Goal: Information Seeking & Learning: Learn about a topic

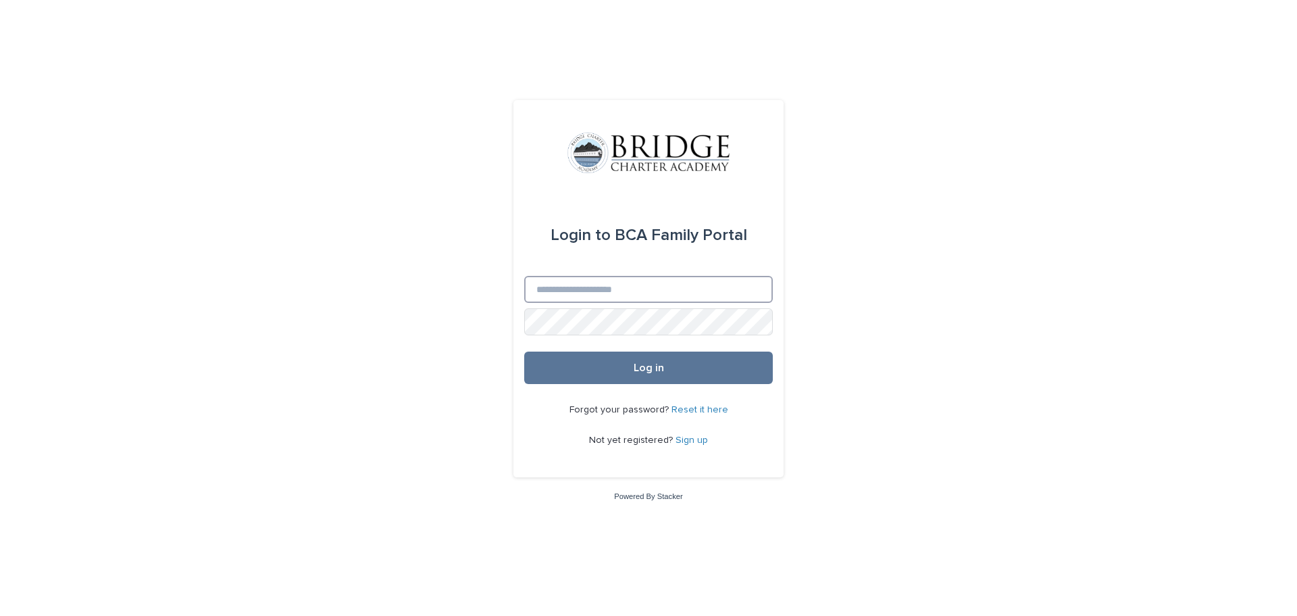
click at [605, 291] on input "Email" at bounding box center [648, 289] width 249 height 27
type input "**********"
click at [660, 368] on span "Log in" at bounding box center [649, 367] width 30 height 11
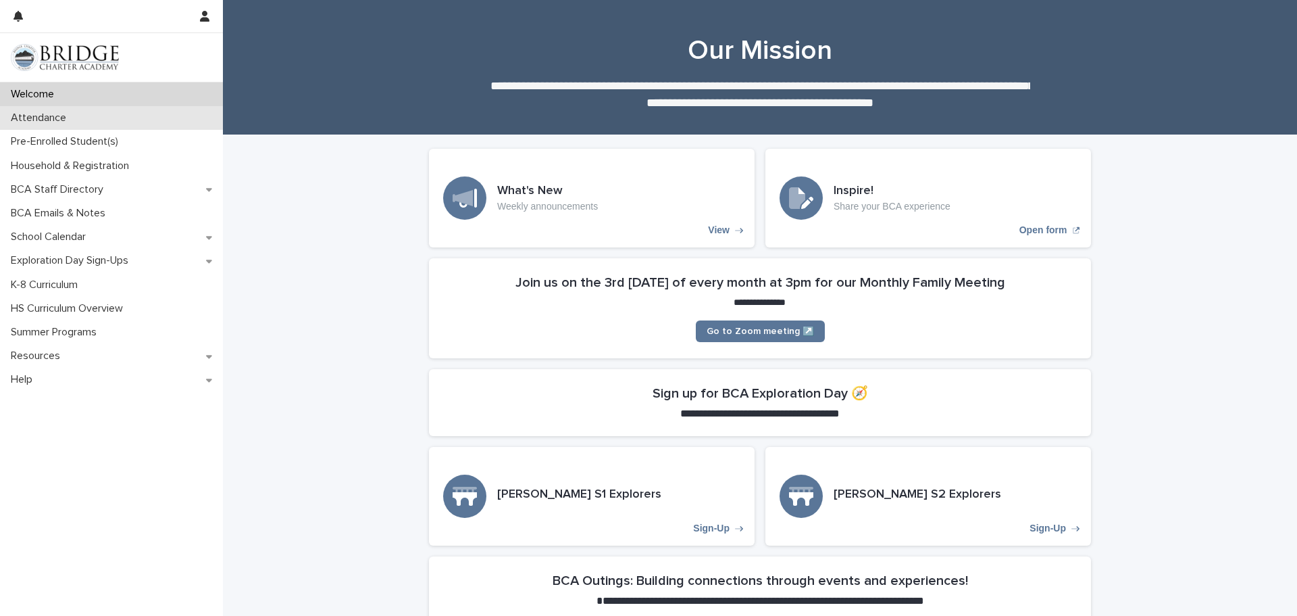
click at [26, 118] on p "Attendance" at bounding box center [41, 117] width 72 height 13
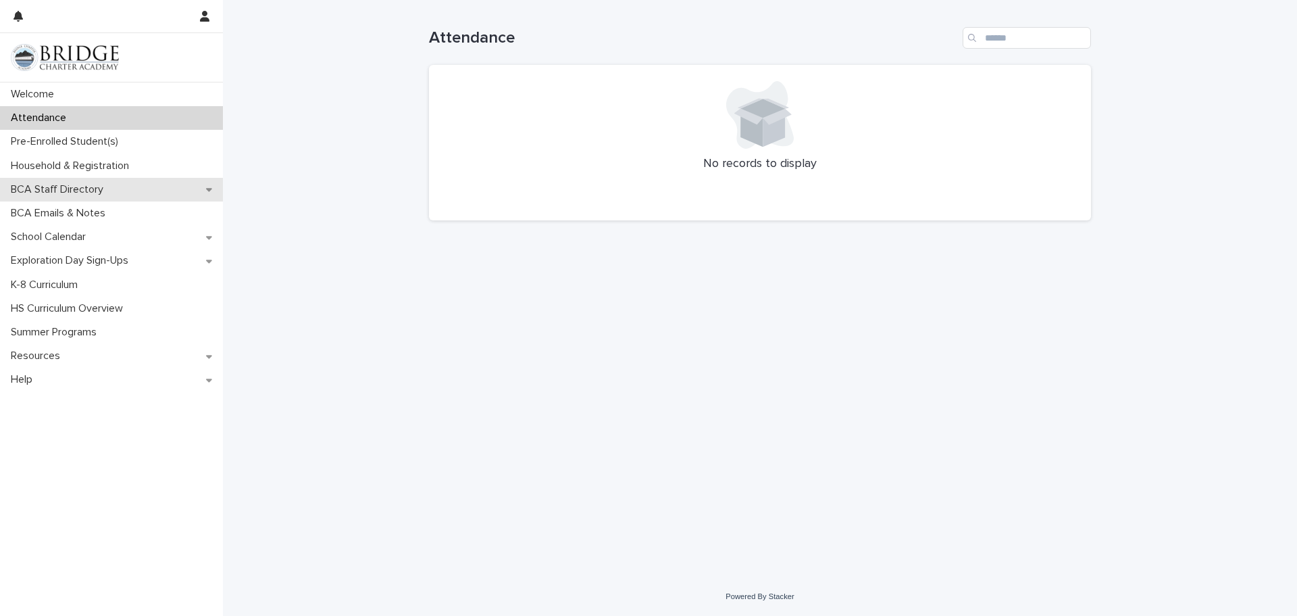
click at [51, 179] on div "BCA Staff Directory" at bounding box center [111, 190] width 223 height 24
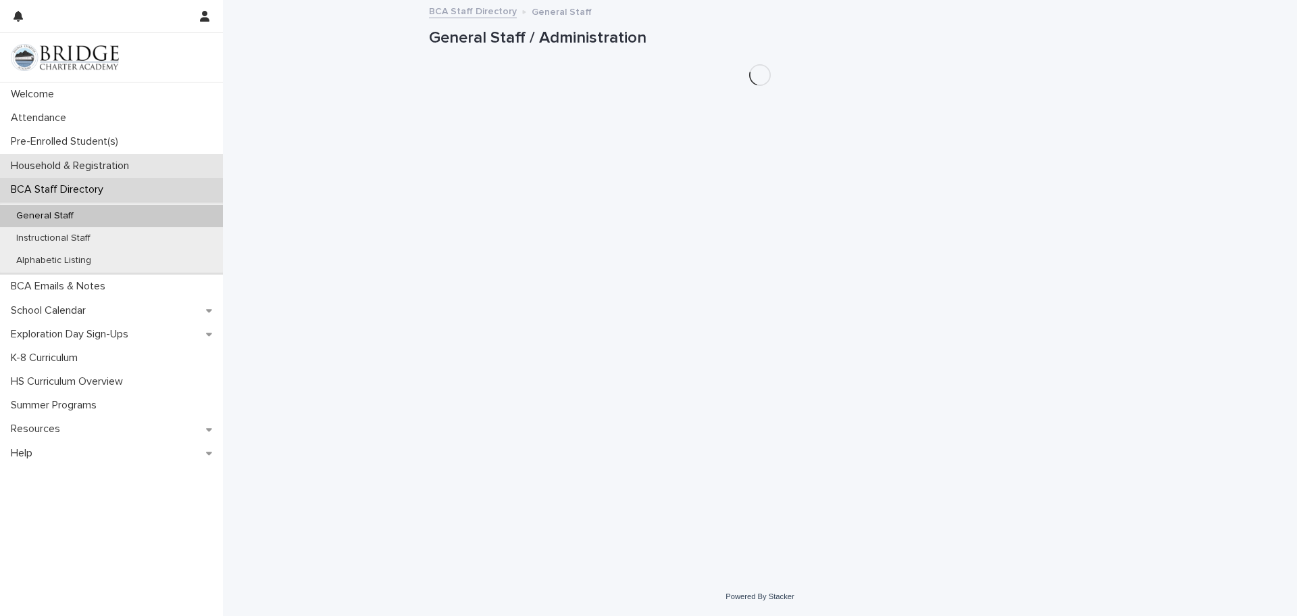
click at [49, 165] on p "Household & Registration" at bounding box center [72, 165] width 134 height 13
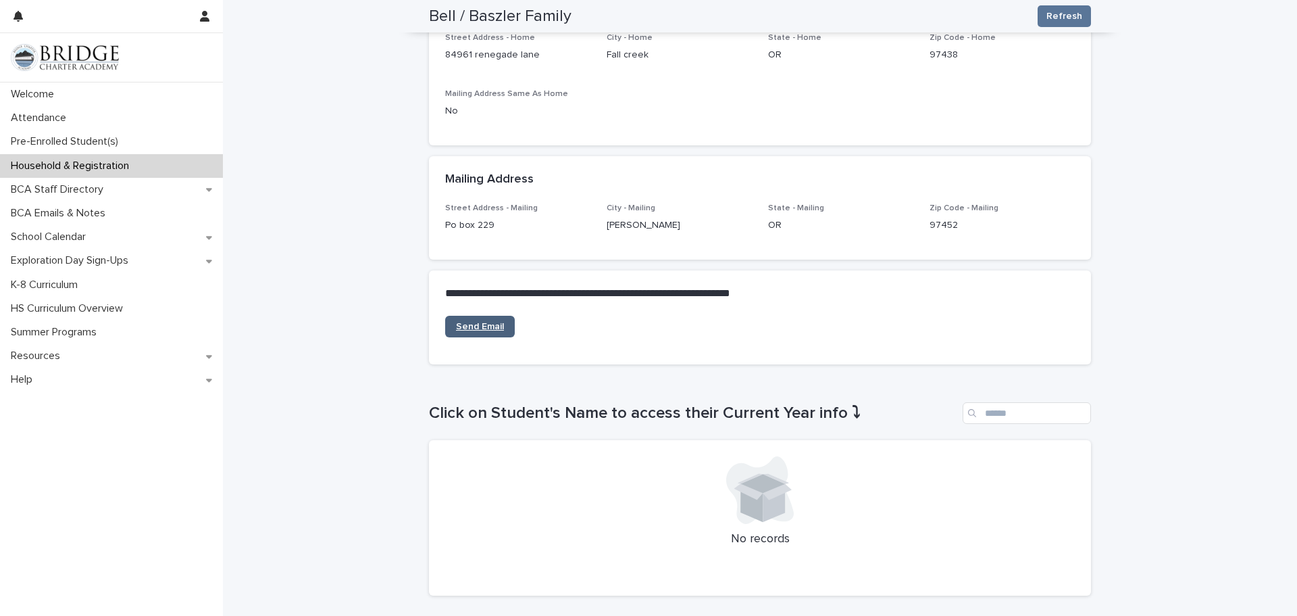
scroll to position [351, 0]
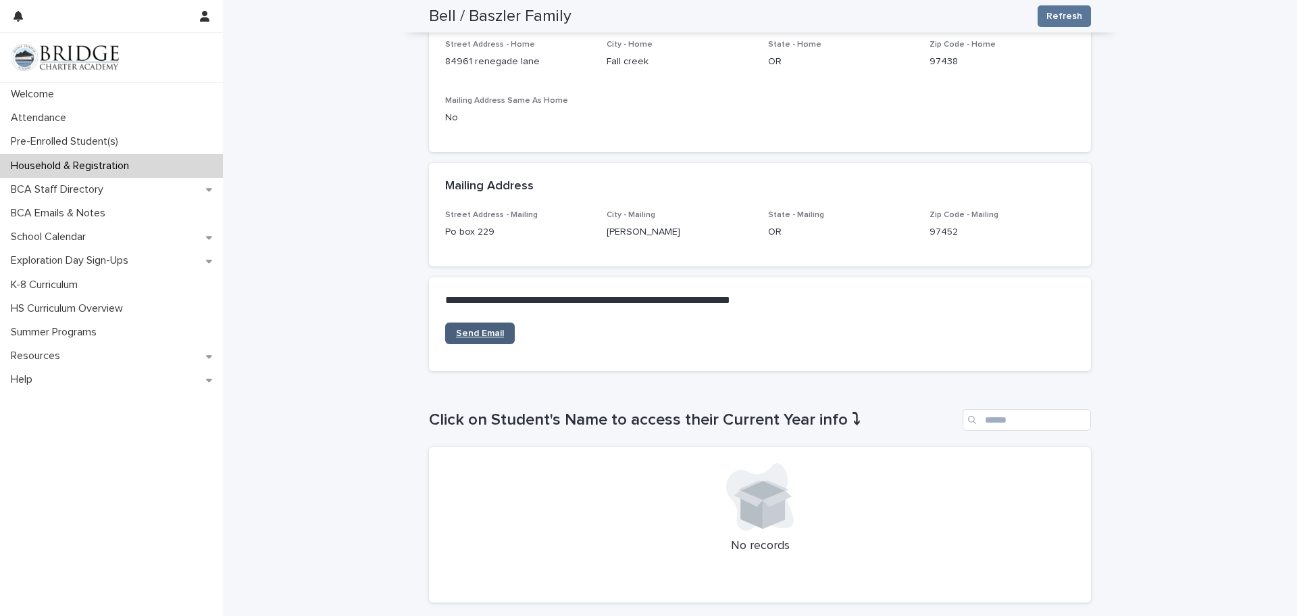
click at [496, 334] on span "Send Email" at bounding box center [480, 332] width 48 height 9
click at [211, 262] on icon at bounding box center [209, 260] width 6 height 9
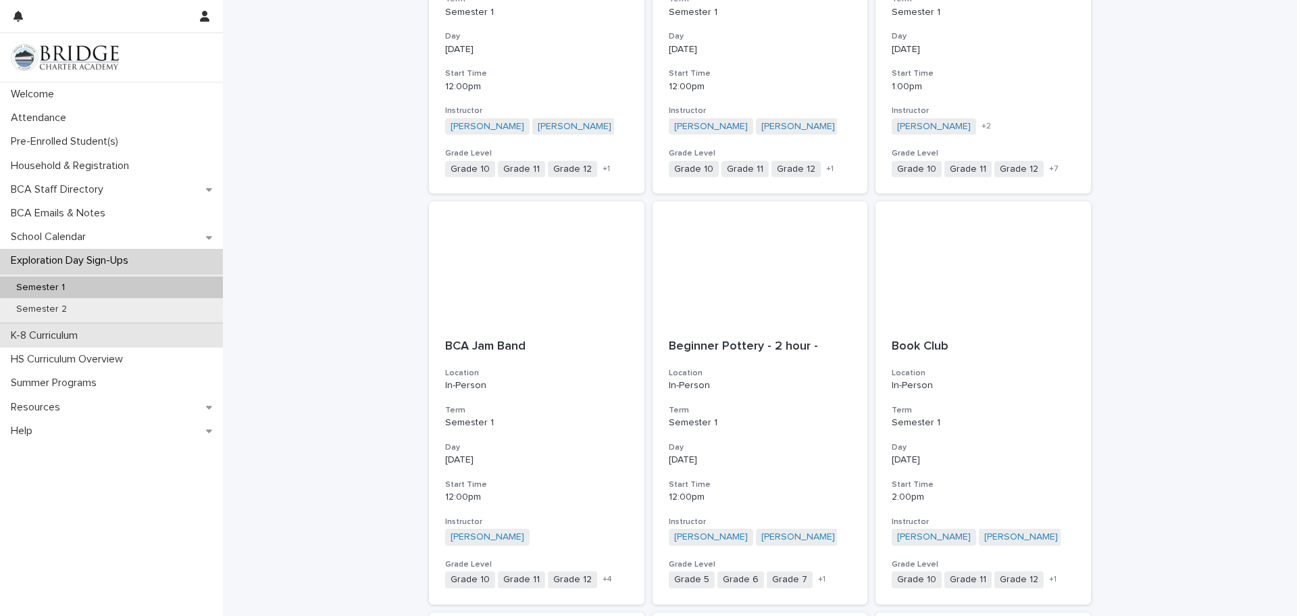
scroll to position [351, 0]
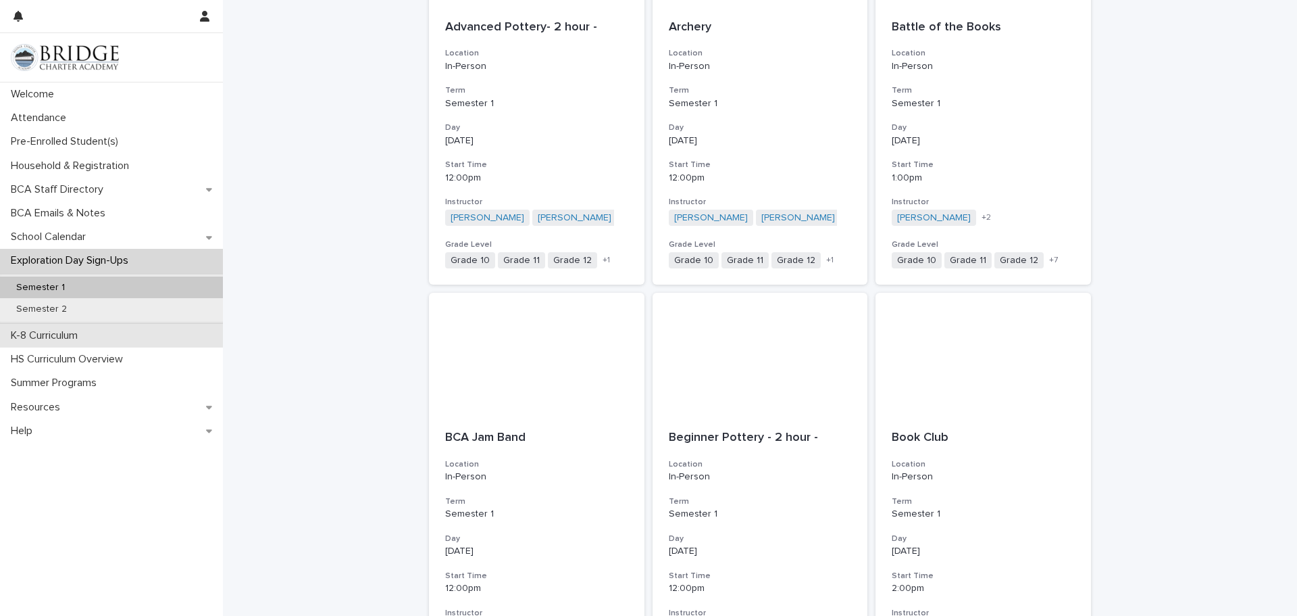
click at [67, 332] on p "K-8 Curriculum" at bounding box center [46, 335] width 83 height 13
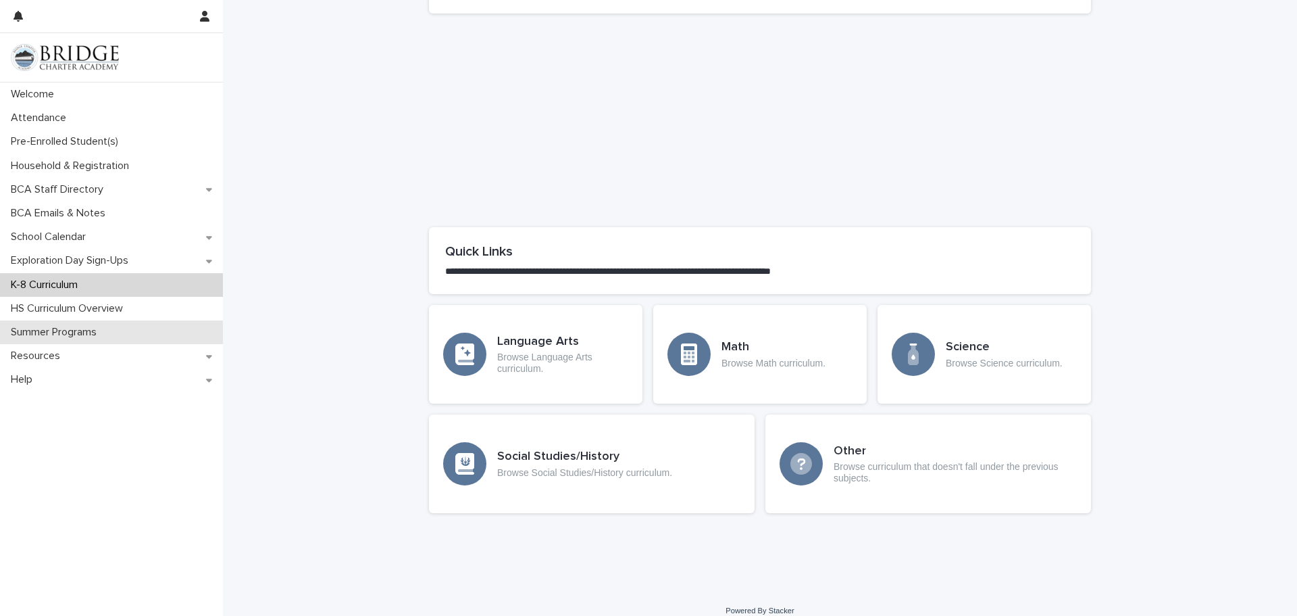
scroll to position [526, 0]
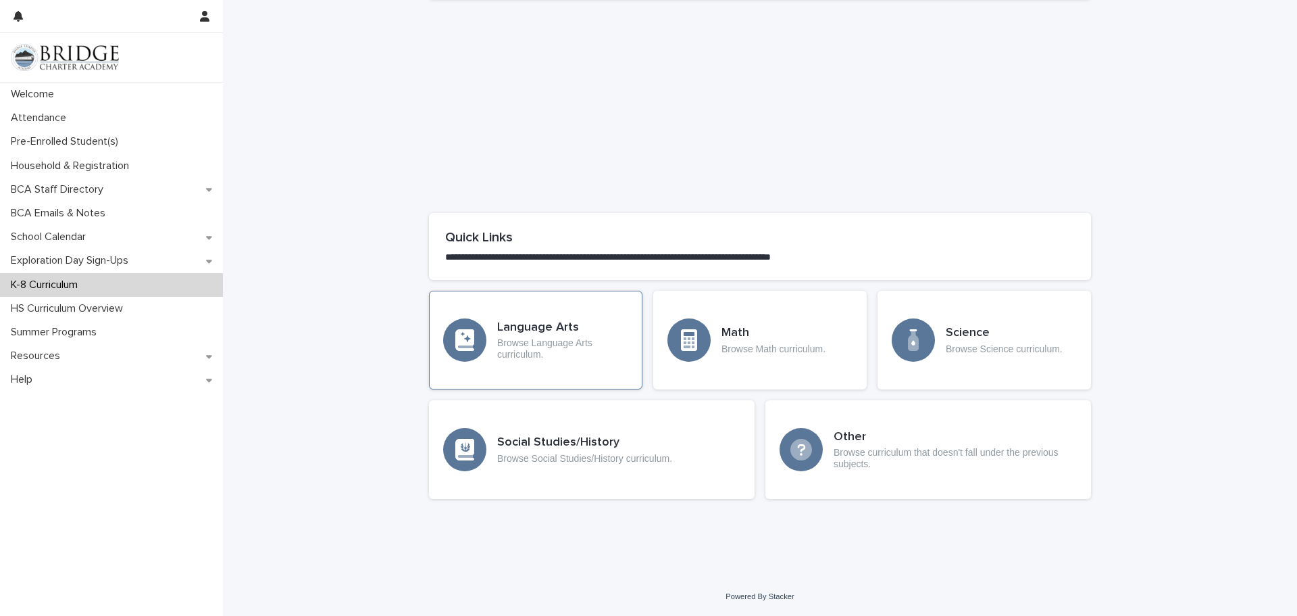
click at [499, 338] on p "Browse Language Arts curriculum." at bounding box center [562, 348] width 131 height 23
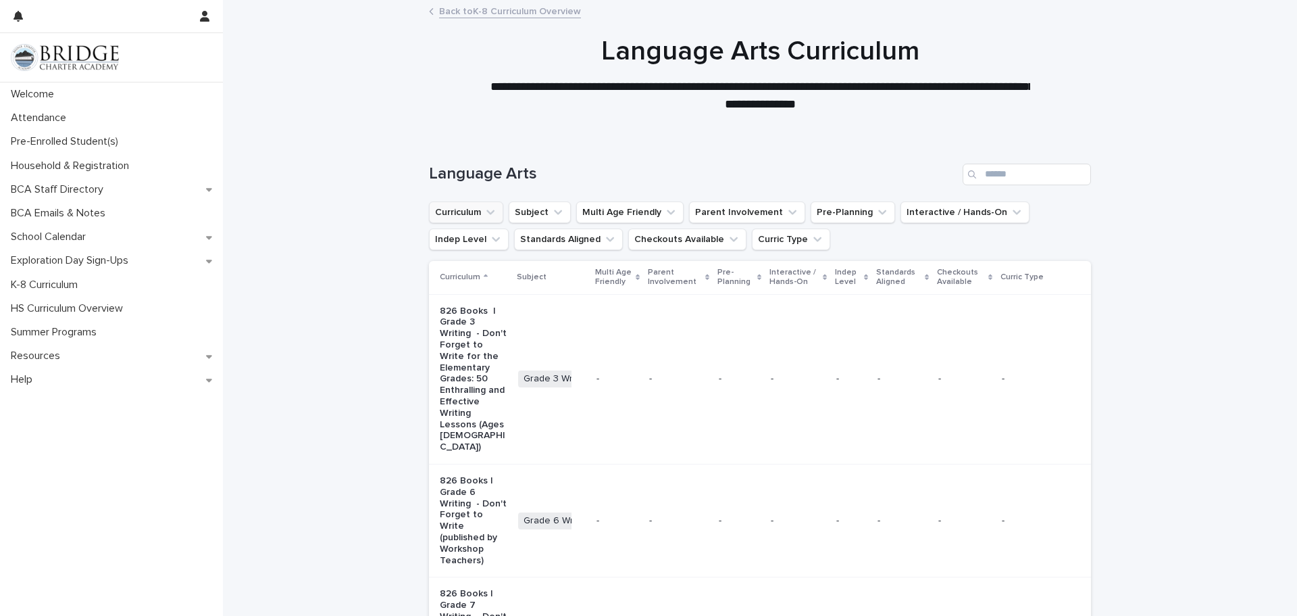
click at [490, 209] on icon "Curriculum" at bounding box center [491, 212] width 14 height 14
click at [593, 245] on icon at bounding box center [595, 244] width 8 height 5
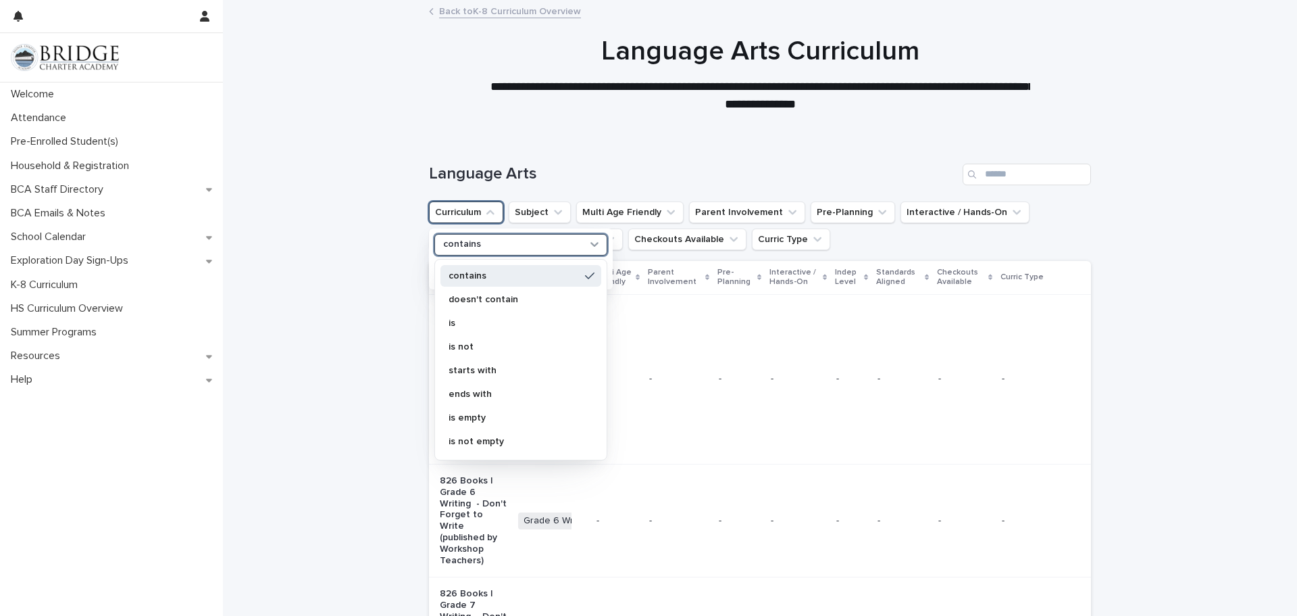
click at [501, 275] on p "contains" at bounding box center [514, 275] width 131 height 9
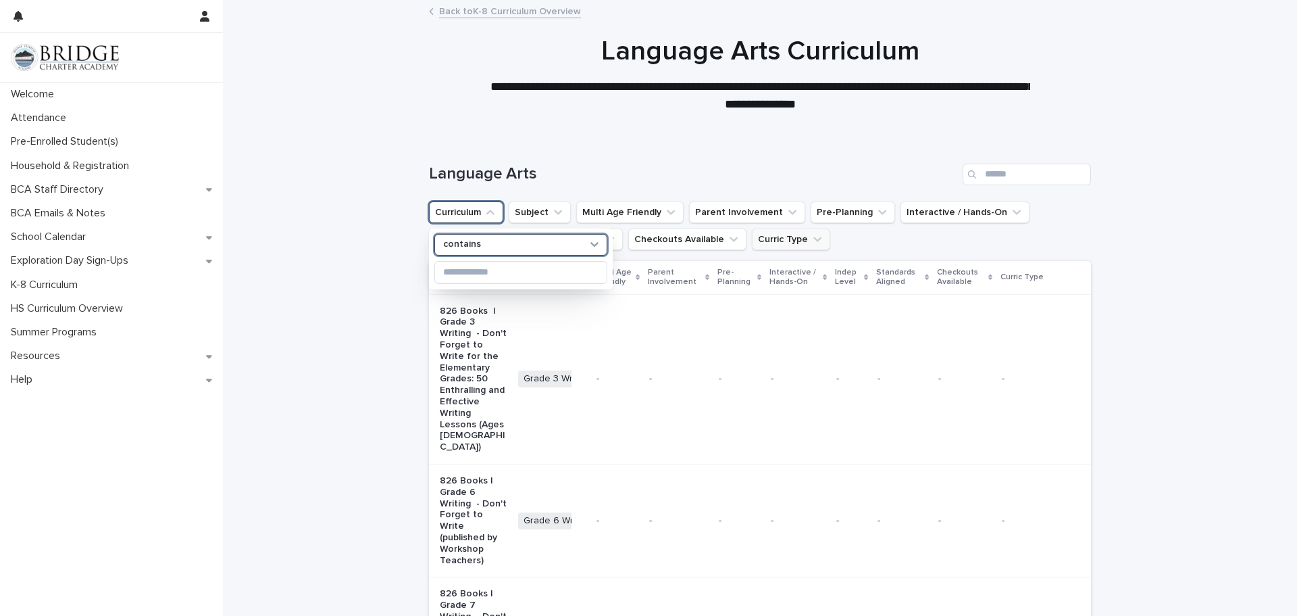
click at [814, 240] on icon "Curric Type" at bounding box center [818, 238] width 8 height 5
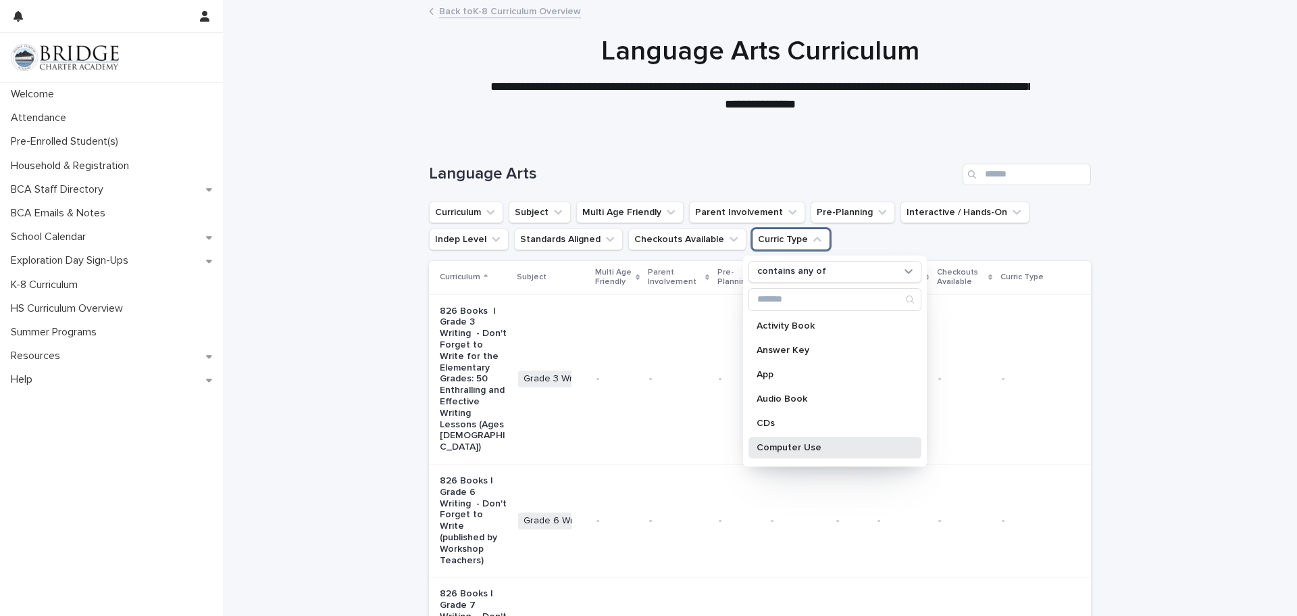
click at [797, 444] on p "Computer Use" at bounding box center [828, 447] width 143 height 9
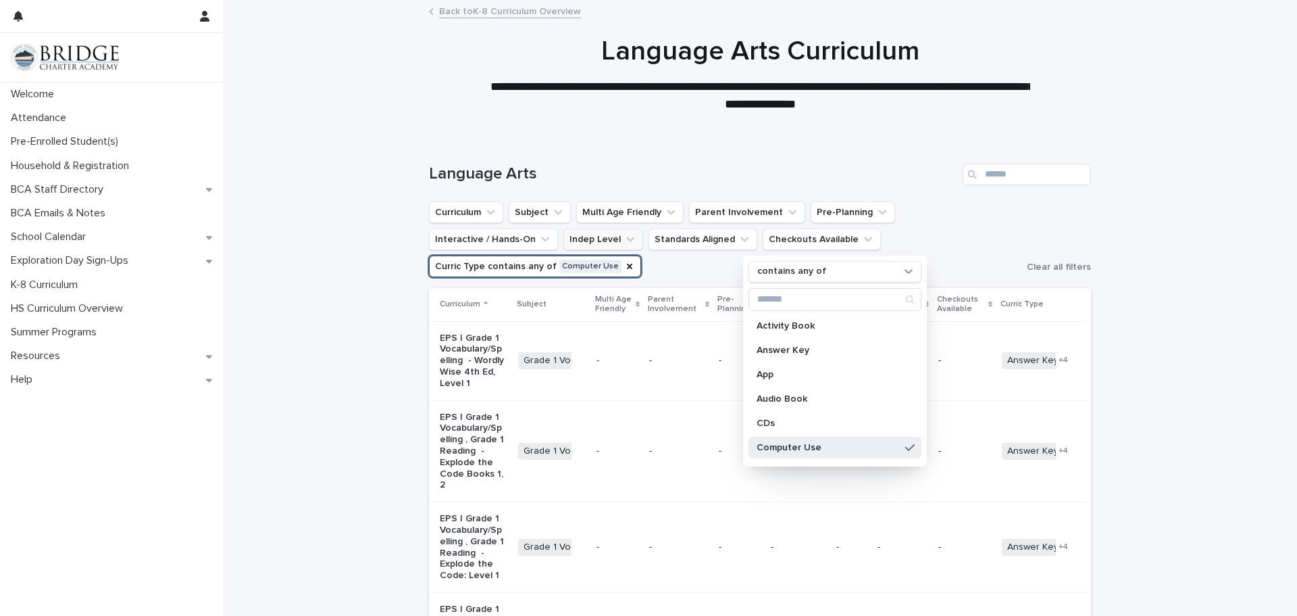
click at [626, 239] on icon "Indep Level" at bounding box center [630, 238] width 8 height 5
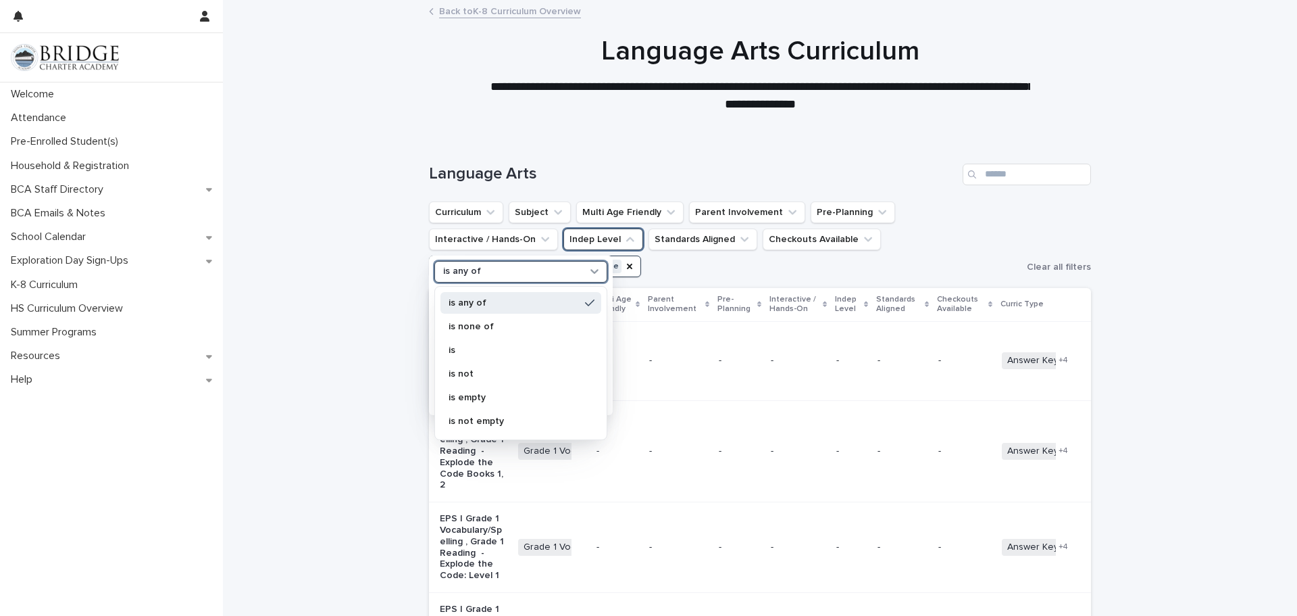
click at [496, 270] on div "is any of" at bounding box center [512, 271] width 149 height 14
click at [699, 158] on div "Language Arts" at bounding box center [760, 168] width 662 height 65
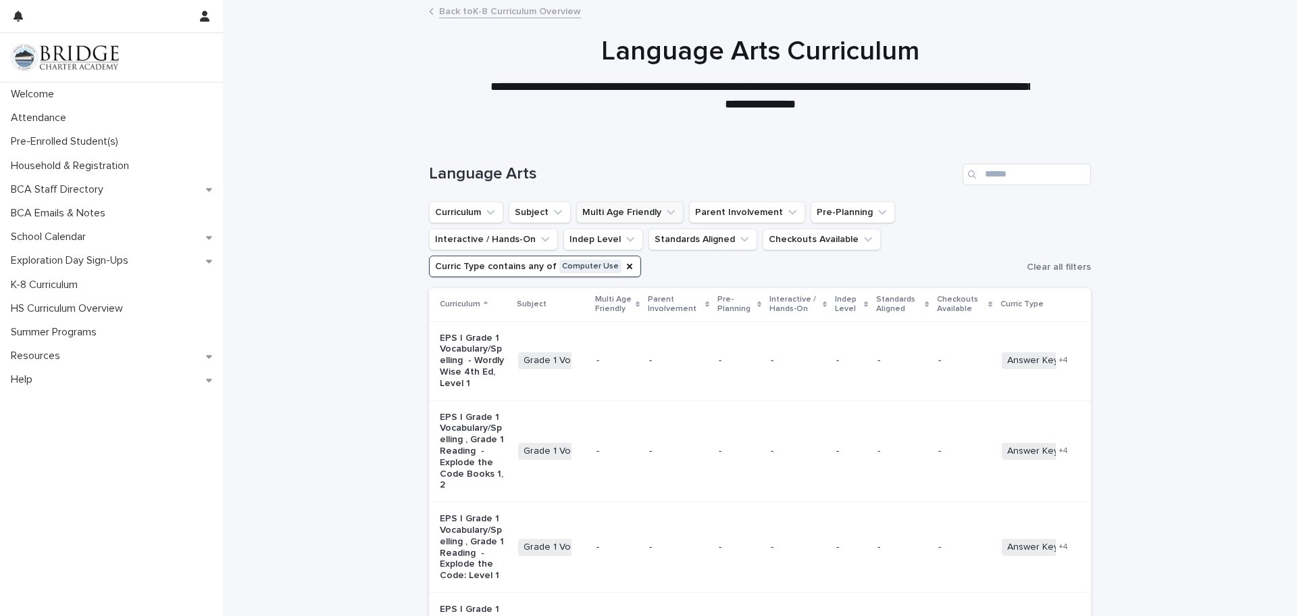
click at [666, 209] on icon "Multi Age Friendly" at bounding box center [671, 212] width 14 height 14
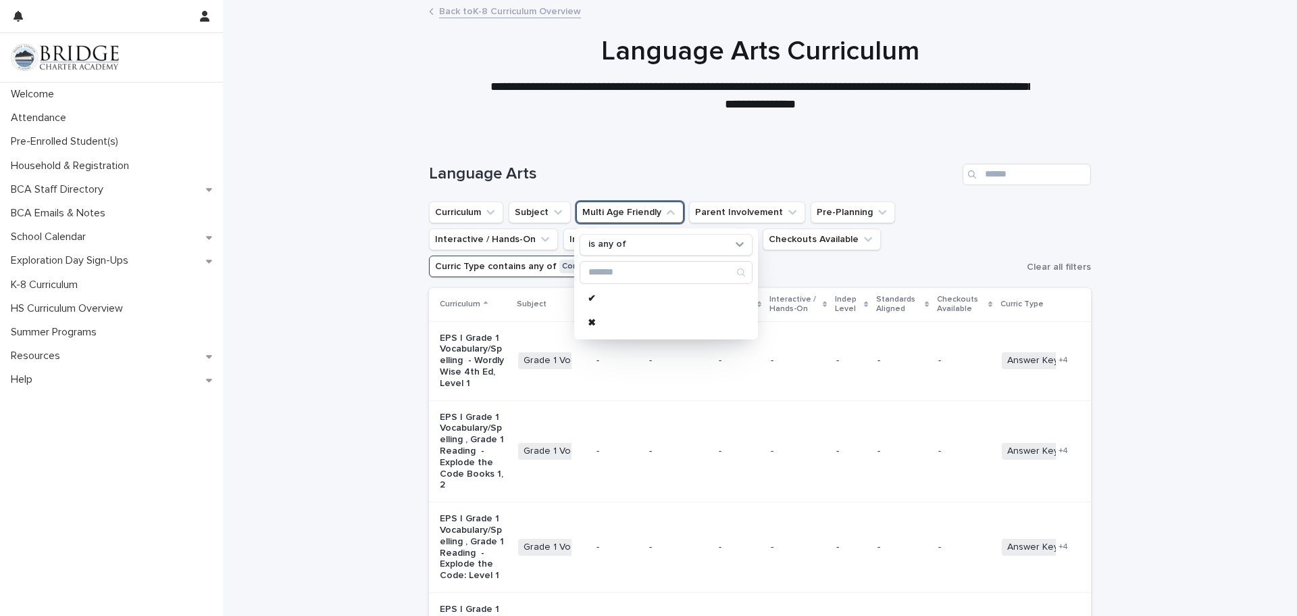
click at [784, 146] on div "Language Arts" at bounding box center [760, 168] width 662 height 65
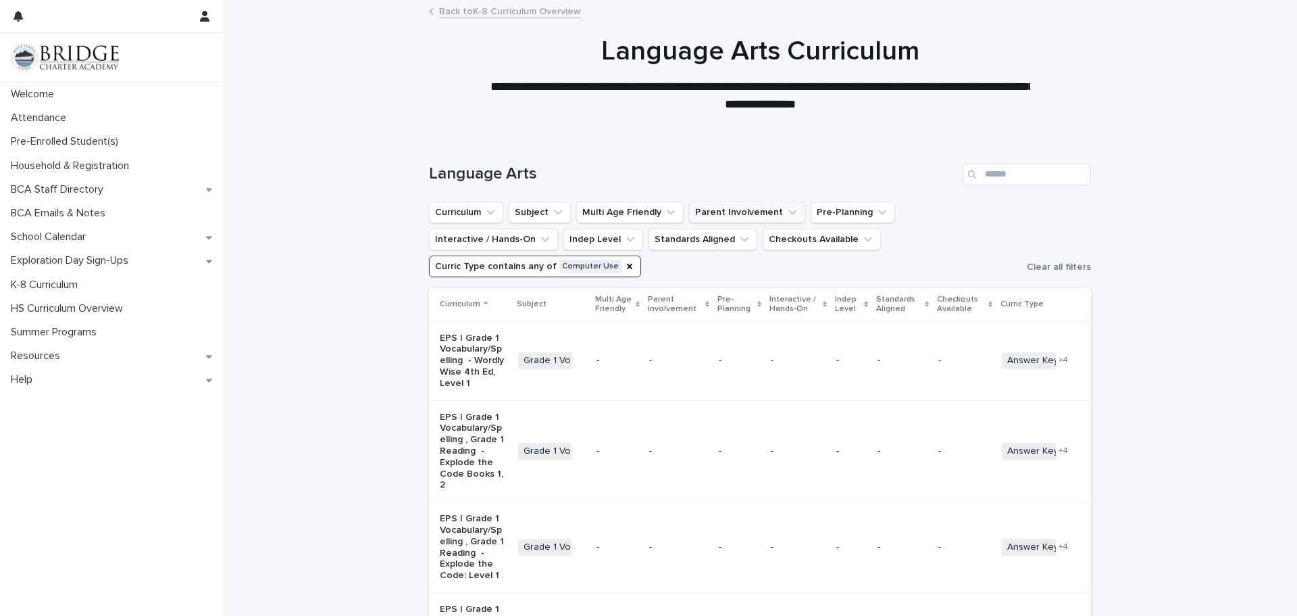
click at [789, 211] on icon "Parent Involvement" at bounding box center [793, 211] width 8 height 5
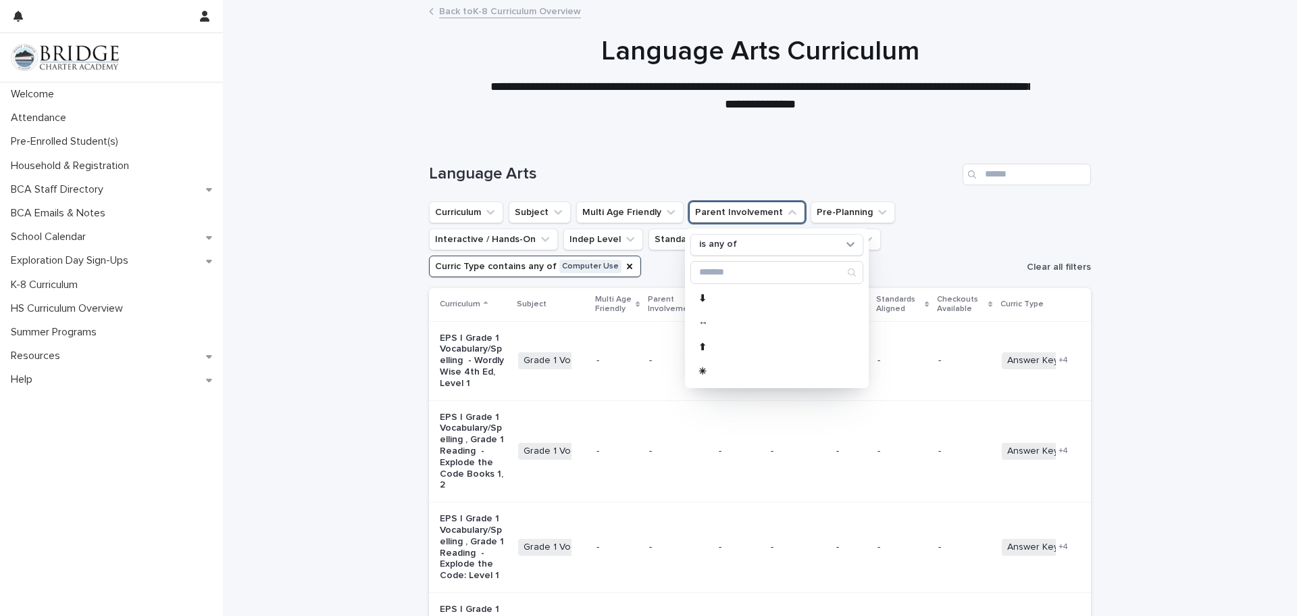
click at [1049, 262] on span "Clear all filters" at bounding box center [1059, 266] width 64 height 9
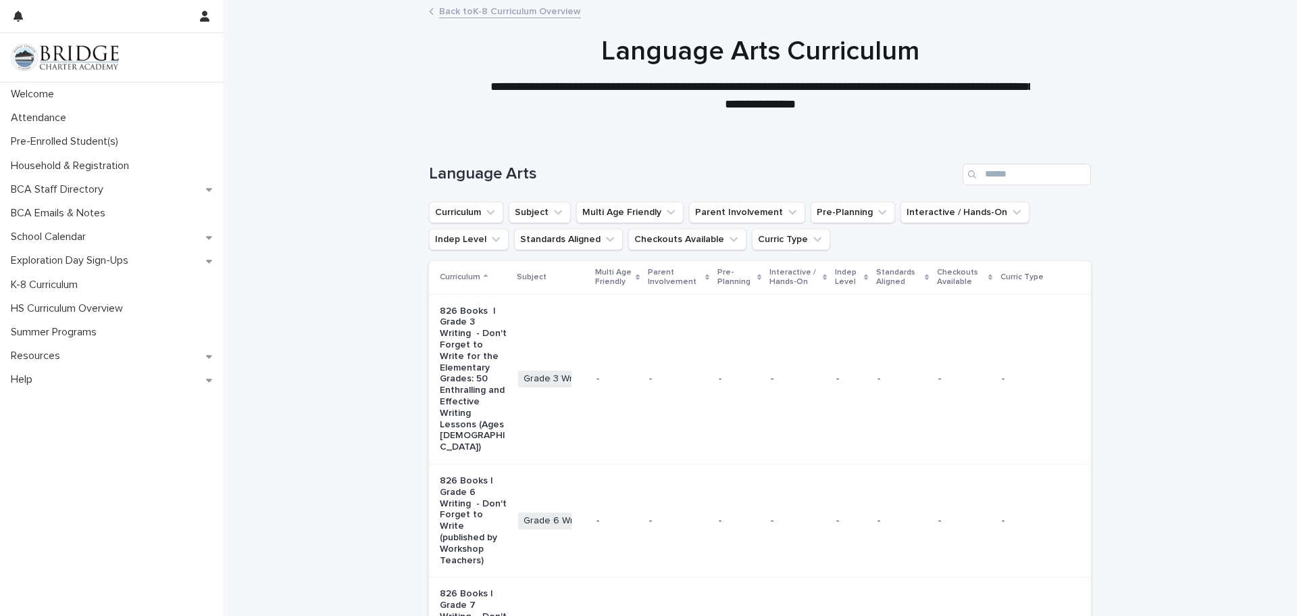
click at [484, 278] on icon at bounding box center [486, 277] width 4 height 7
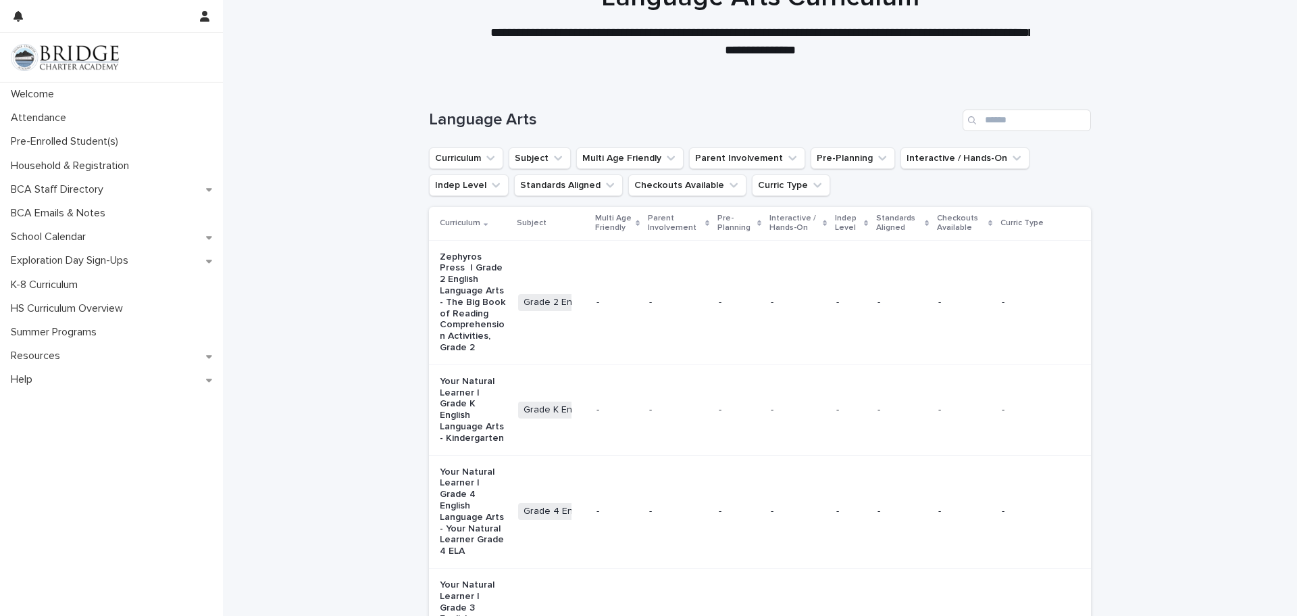
scroll to position [81, 0]
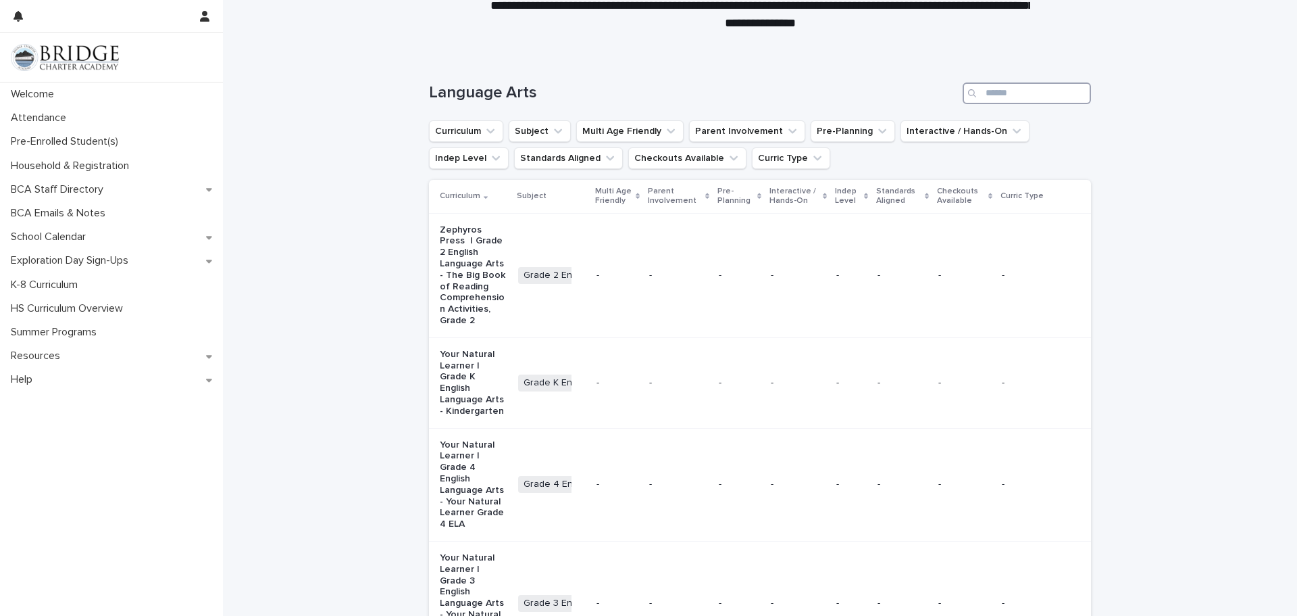
click at [997, 92] on input "Search" at bounding box center [1027, 93] width 128 height 22
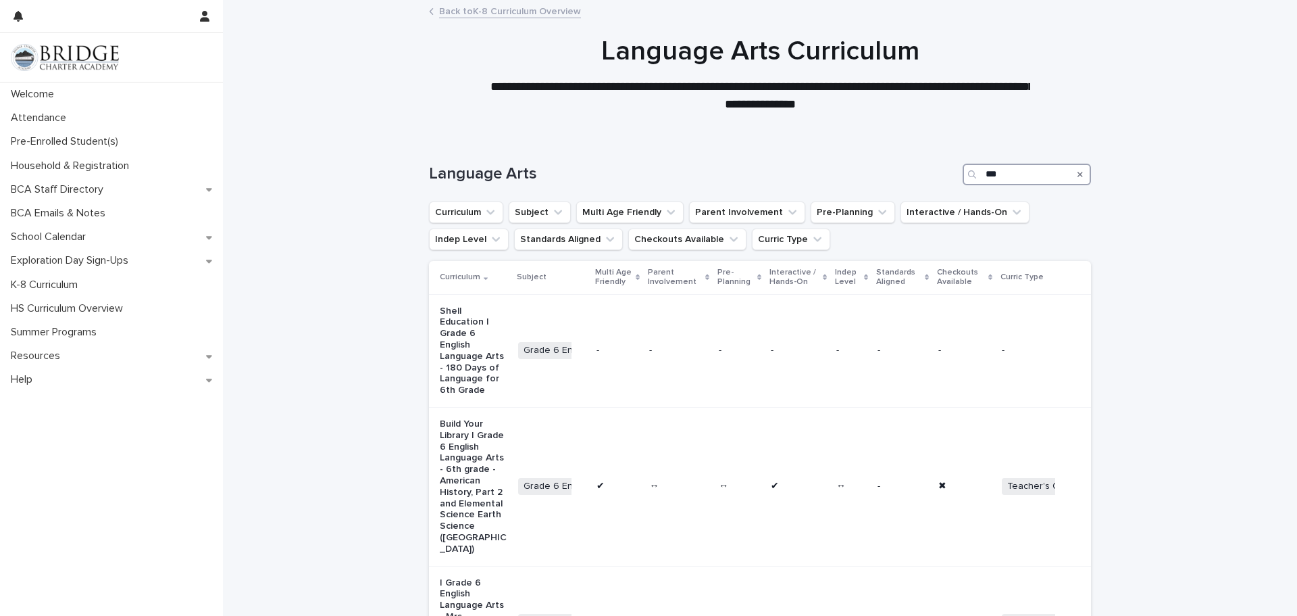
type input "***"
click at [1257, 439] on div "Loading... Saving… Loading... Saving… Language Arts *** Curriculum Subject Mult…" at bounding box center [760, 464] width 1074 height 657
click at [876, 211] on icon "Pre-Planning" at bounding box center [883, 212] width 14 height 14
click at [336, 120] on div at bounding box center [760, 68] width 1074 height 135
click at [201, 361] on div "Resources" at bounding box center [111, 356] width 223 height 24
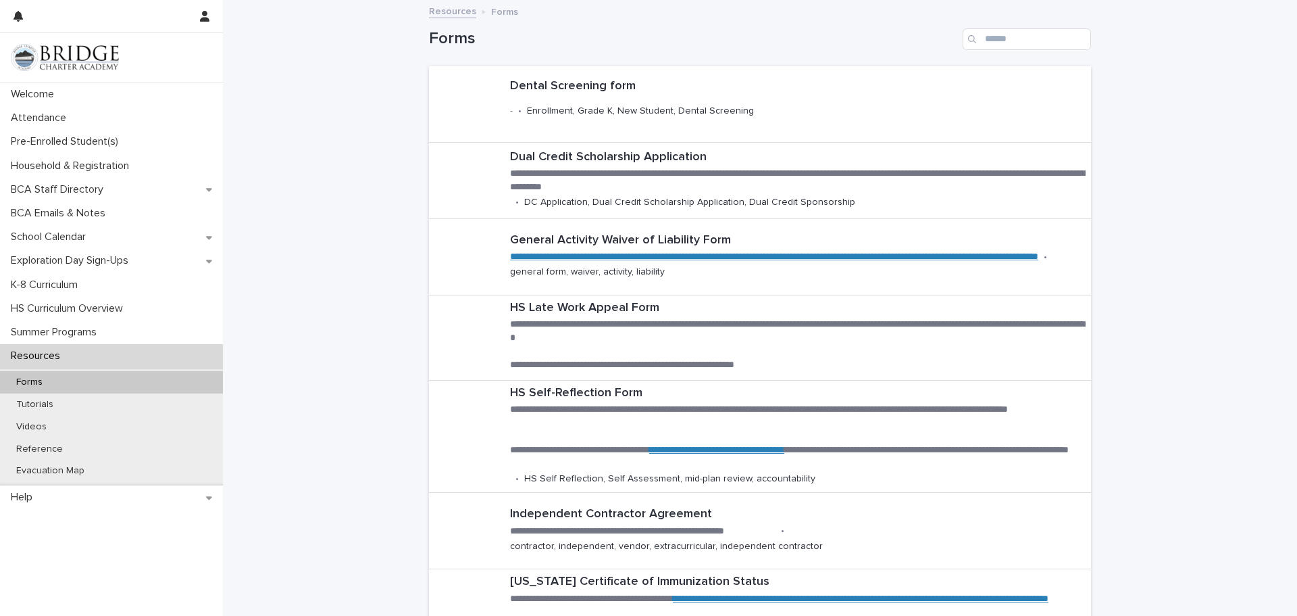
click at [1205, 195] on div "**********" at bounding box center [760, 538] width 1074 height 1074
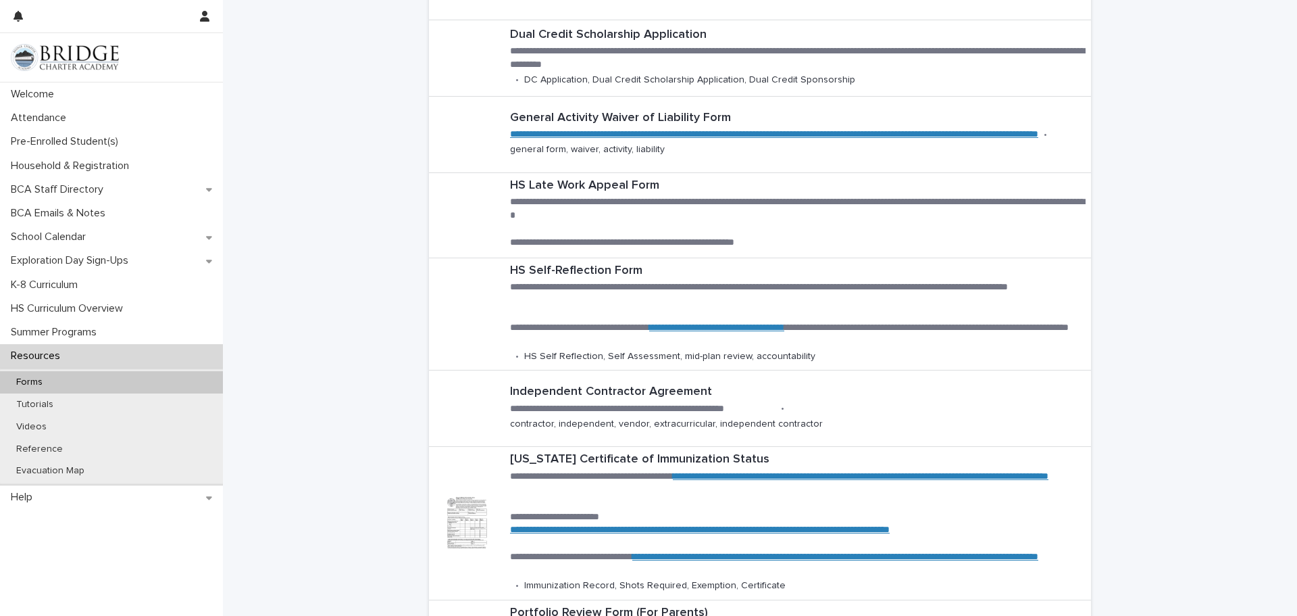
scroll to position [66, 0]
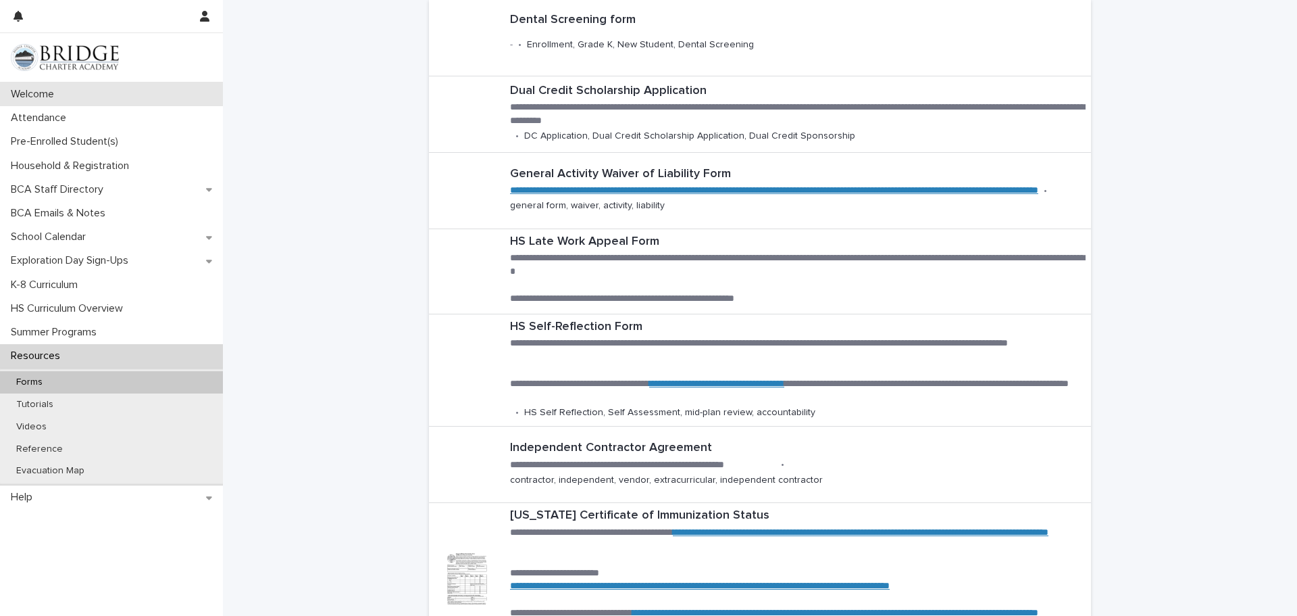
click at [34, 96] on p "Welcome" at bounding box center [34, 94] width 59 height 13
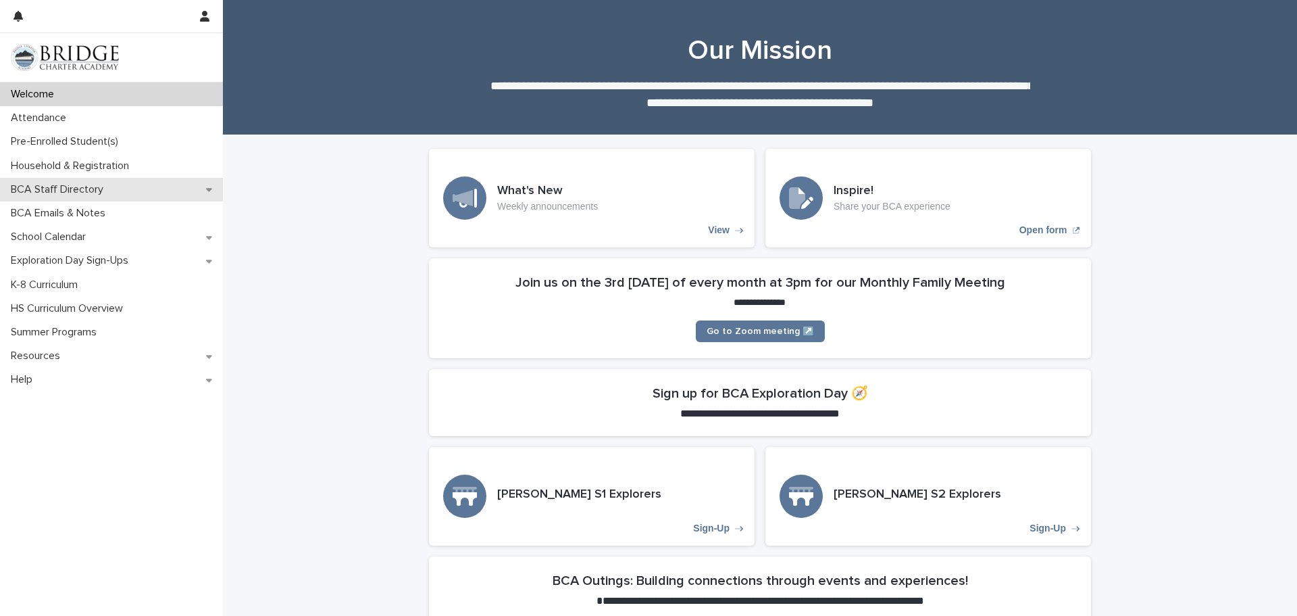
click at [209, 189] on icon at bounding box center [209, 190] width 6 height 3
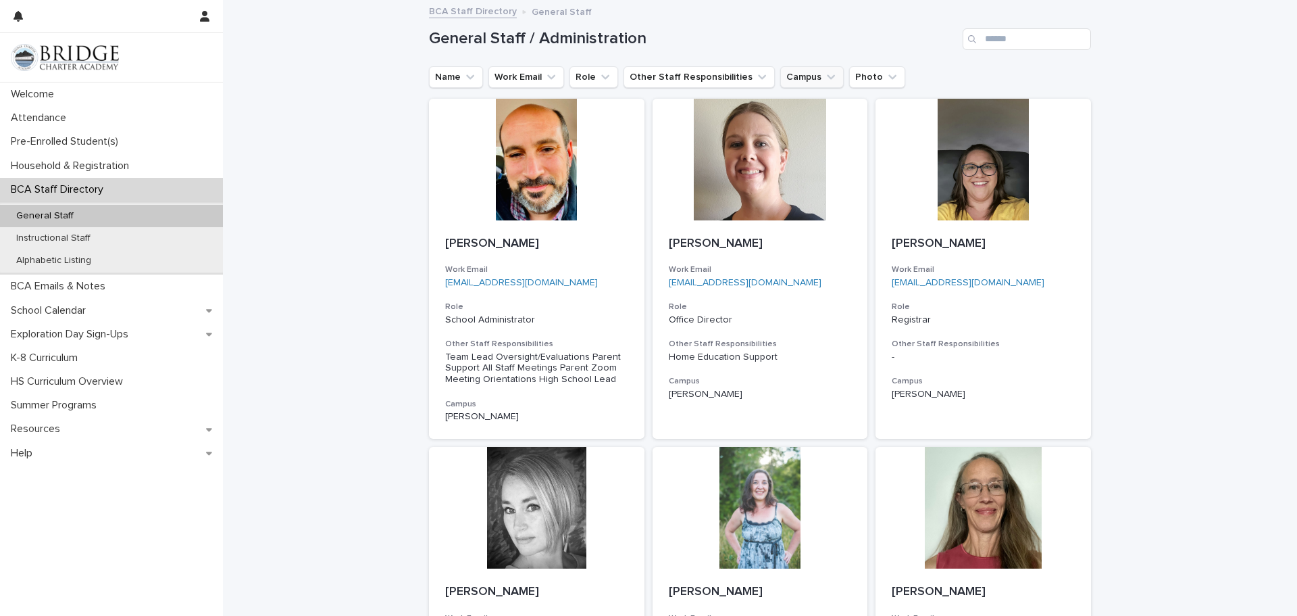
click at [824, 72] on icon "Campus" at bounding box center [831, 77] width 14 height 14
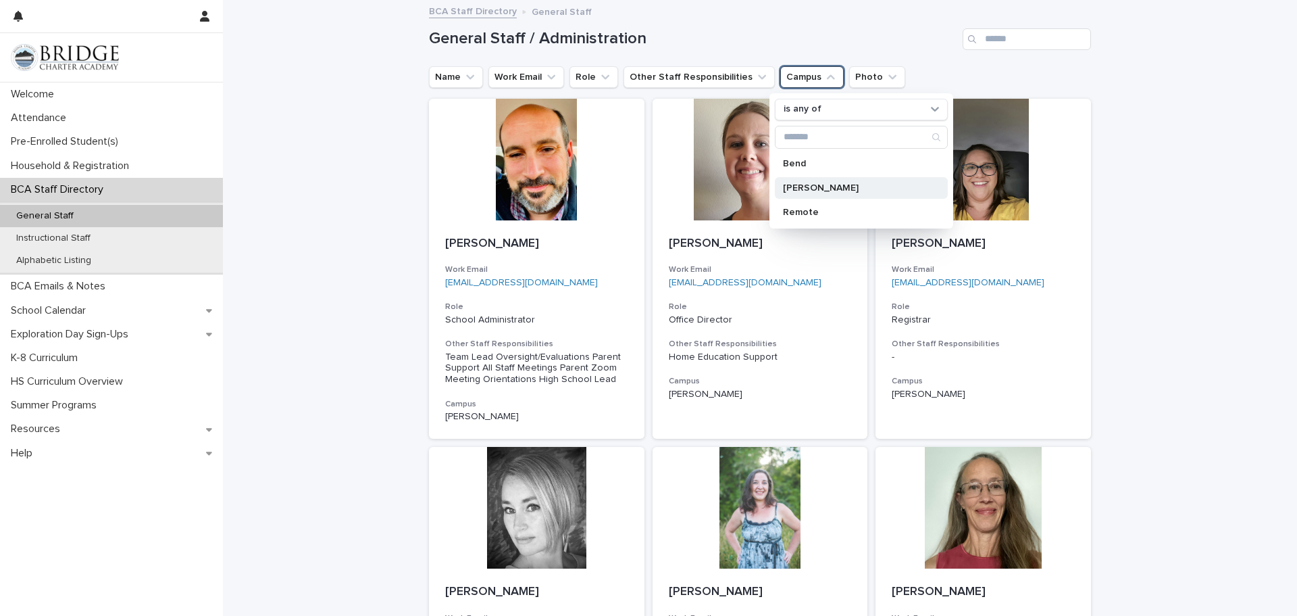
click at [816, 186] on p "[PERSON_NAME]" at bounding box center [854, 187] width 143 height 9
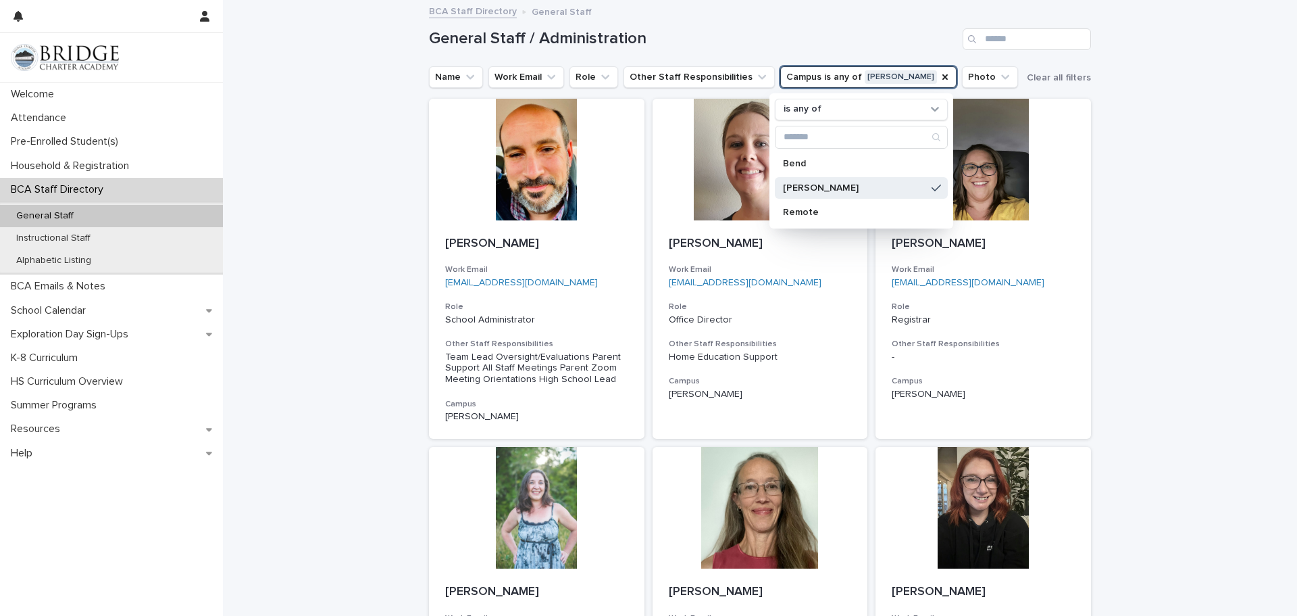
click at [863, 185] on p "[PERSON_NAME]" at bounding box center [854, 187] width 143 height 9
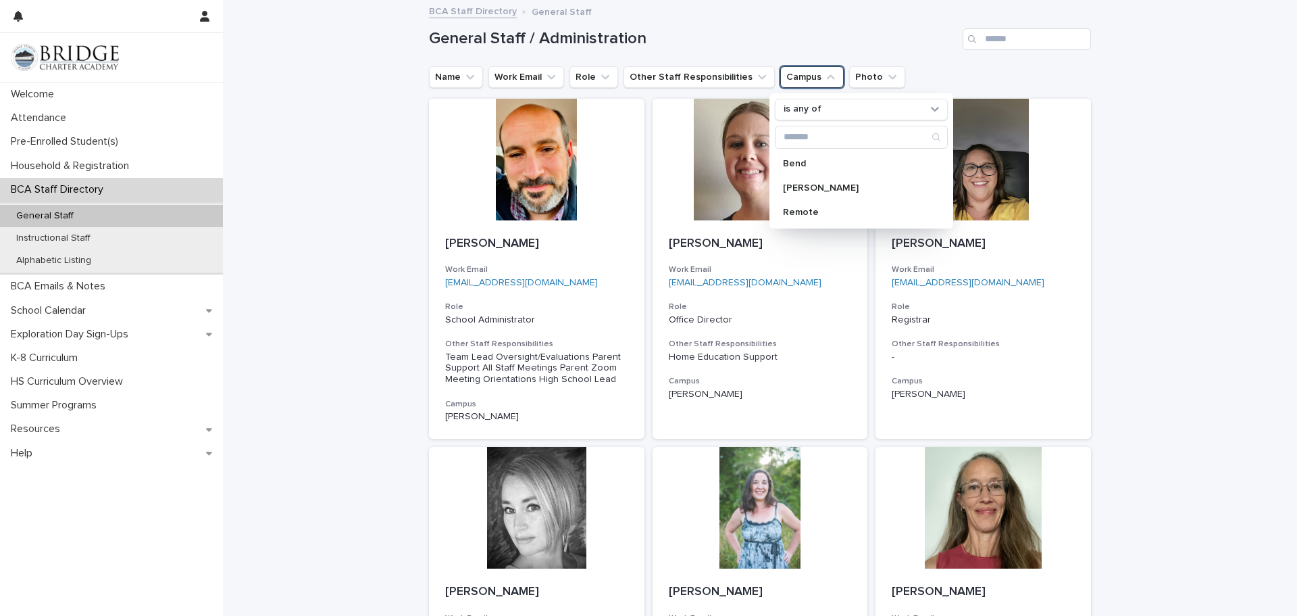
click at [1087, 102] on div at bounding box center [984, 160] width 216 height 122
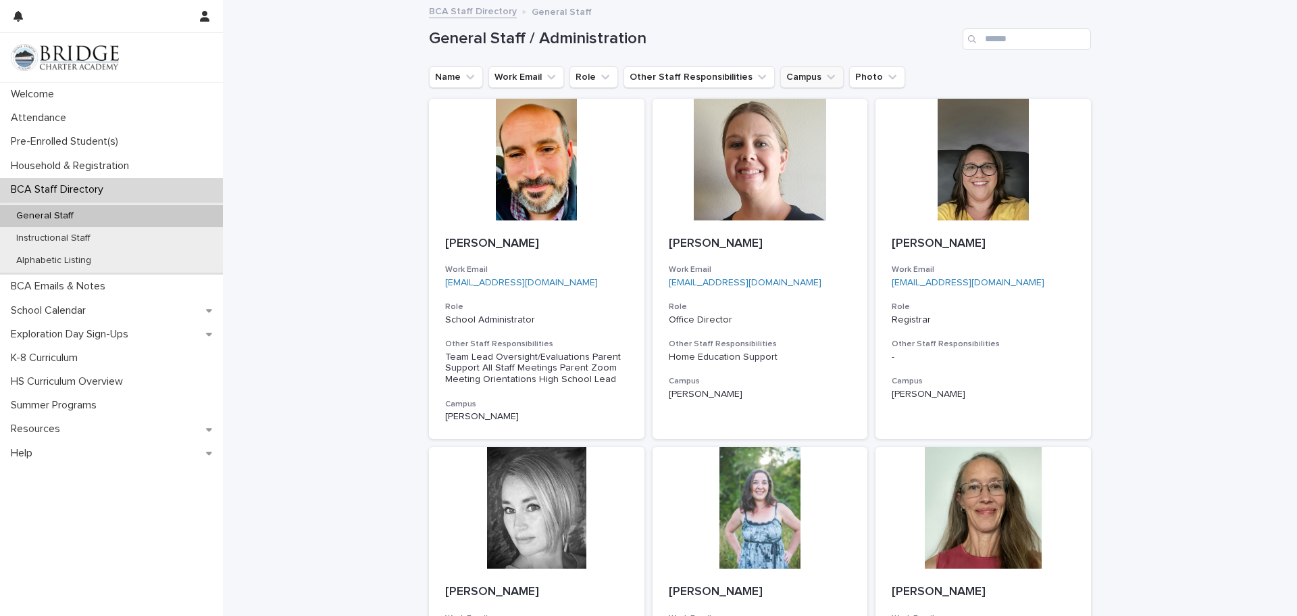
click at [824, 80] on icon "Campus" at bounding box center [831, 77] width 14 height 14
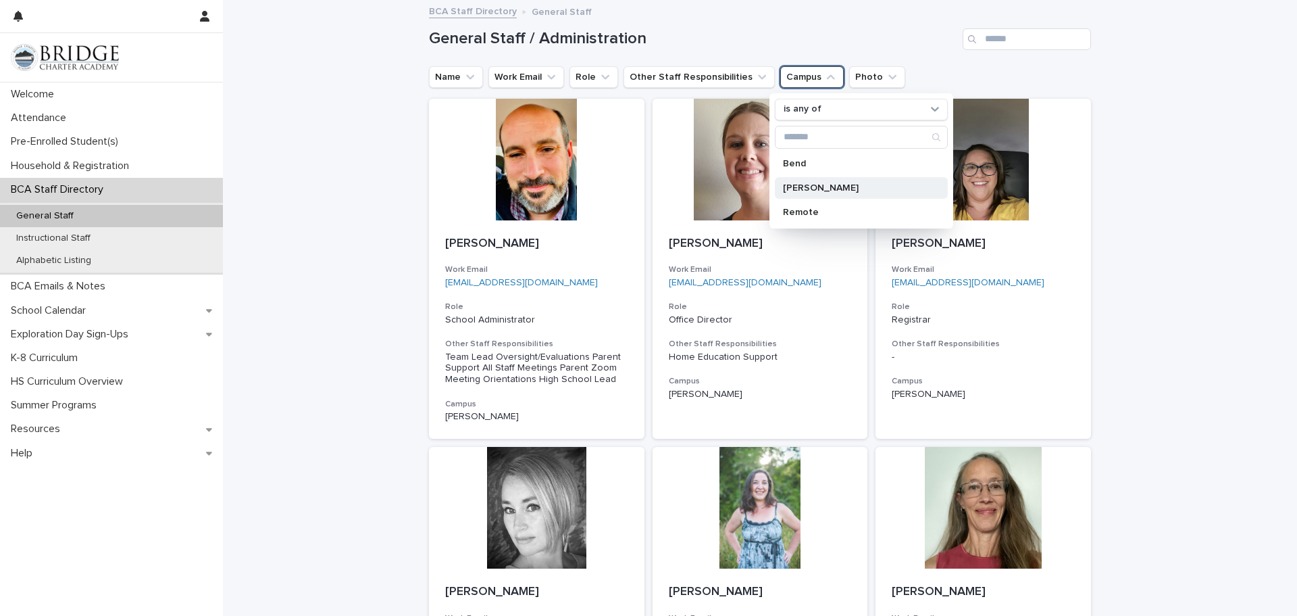
click at [796, 192] on p "[PERSON_NAME]" at bounding box center [854, 187] width 143 height 9
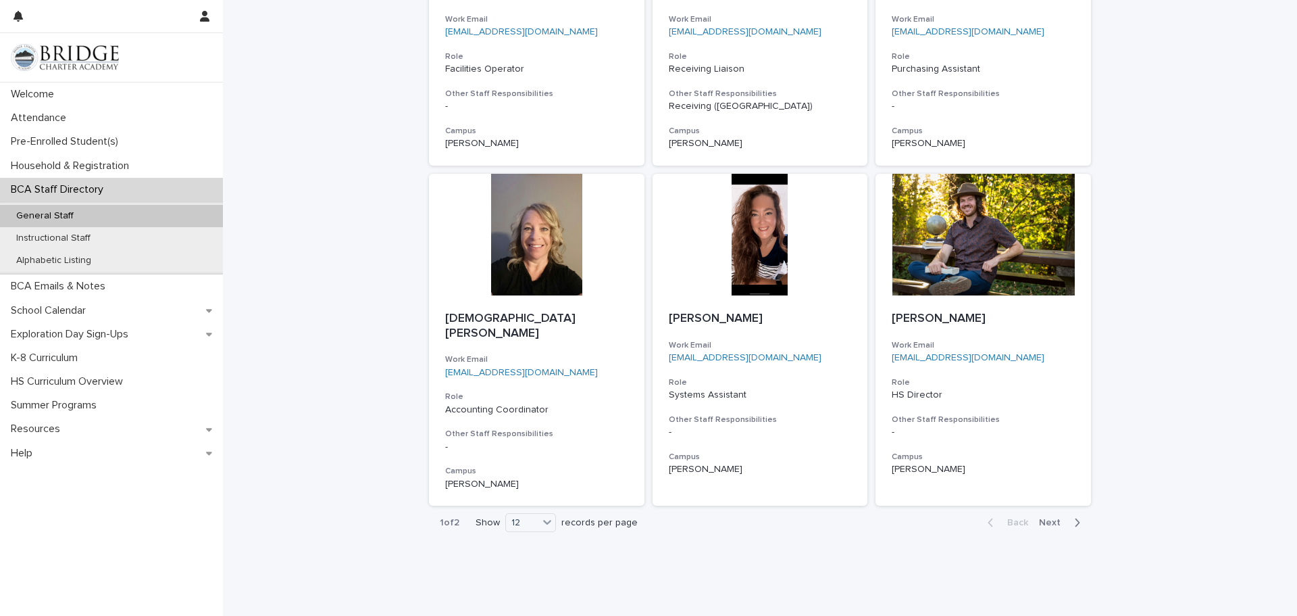
scroll to position [989, 0]
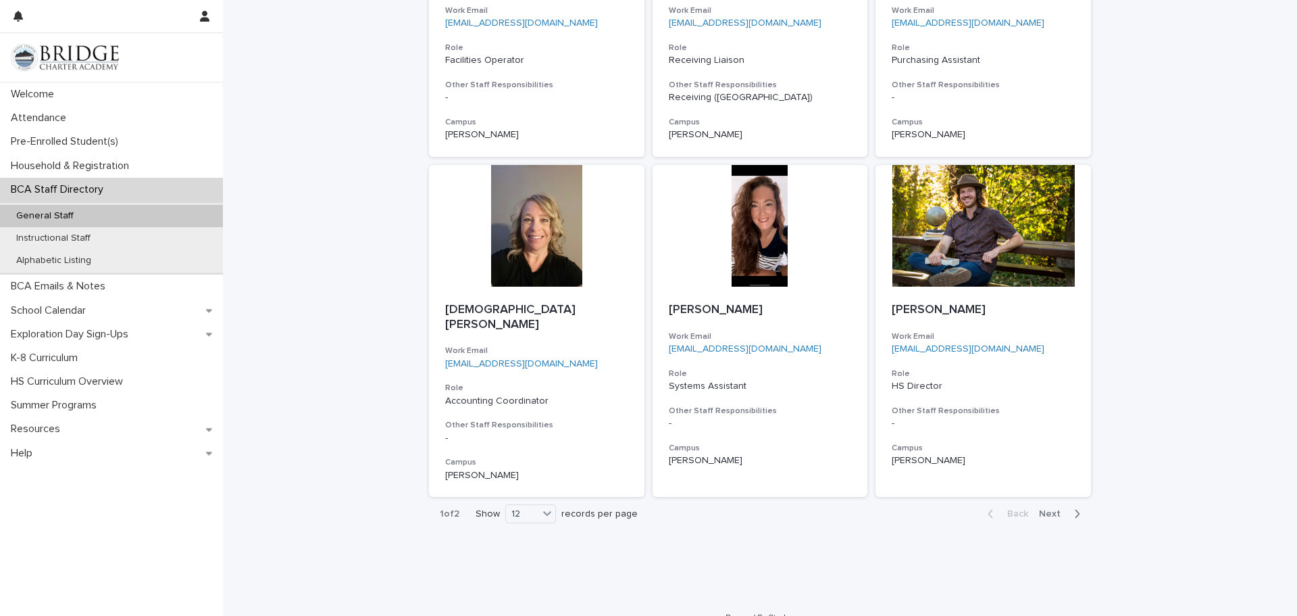
click at [1074, 507] on icon "button" at bounding box center [1077, 513] width 6 height 12
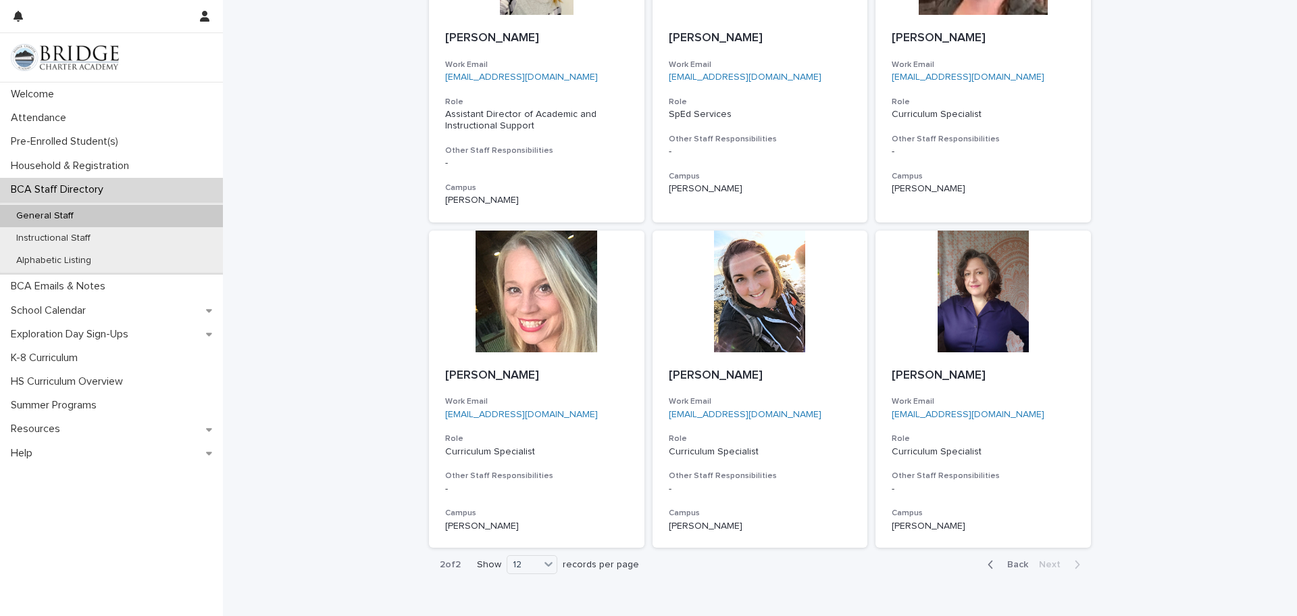
scroll to position [659, 0]
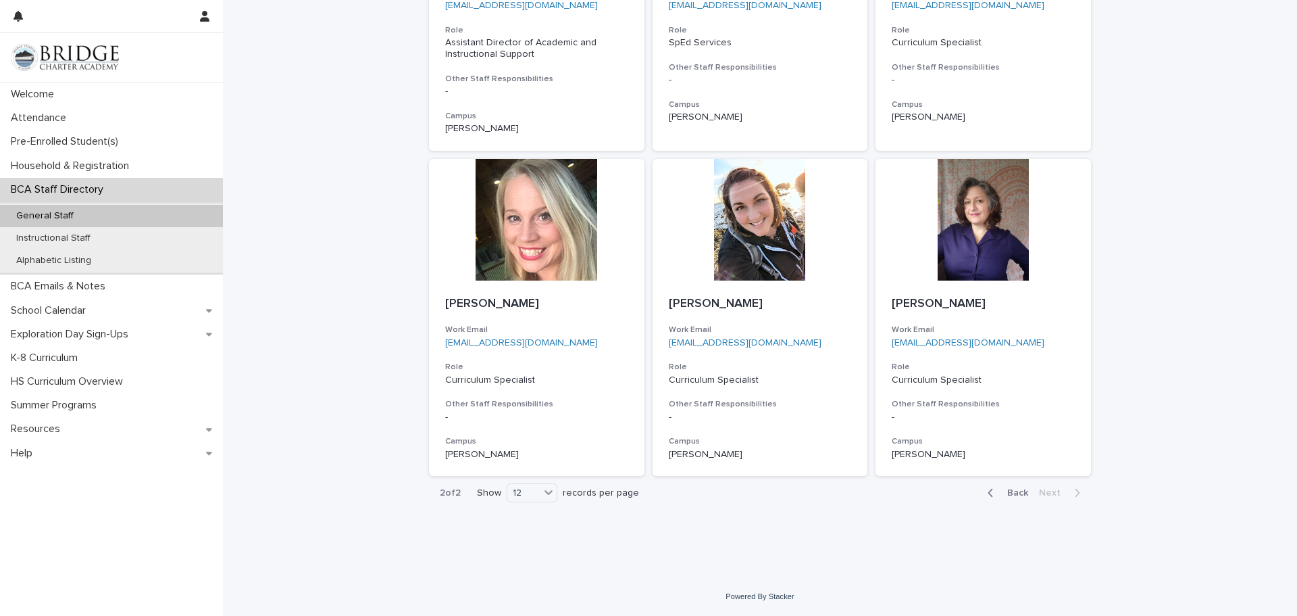
click at [996, 494] on div "button" at bounding box center [993, 492] width 11 height 12
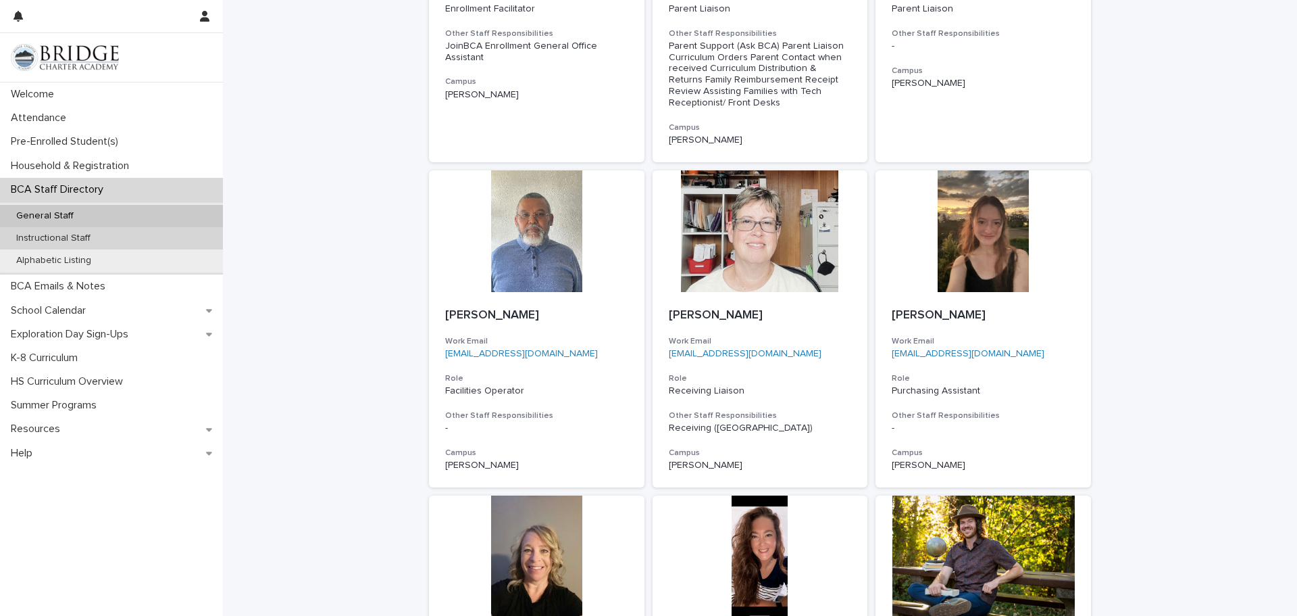
click at [95, 243] on p "Instructional Staff" at bounding box center [53, 237] width 96 height 11
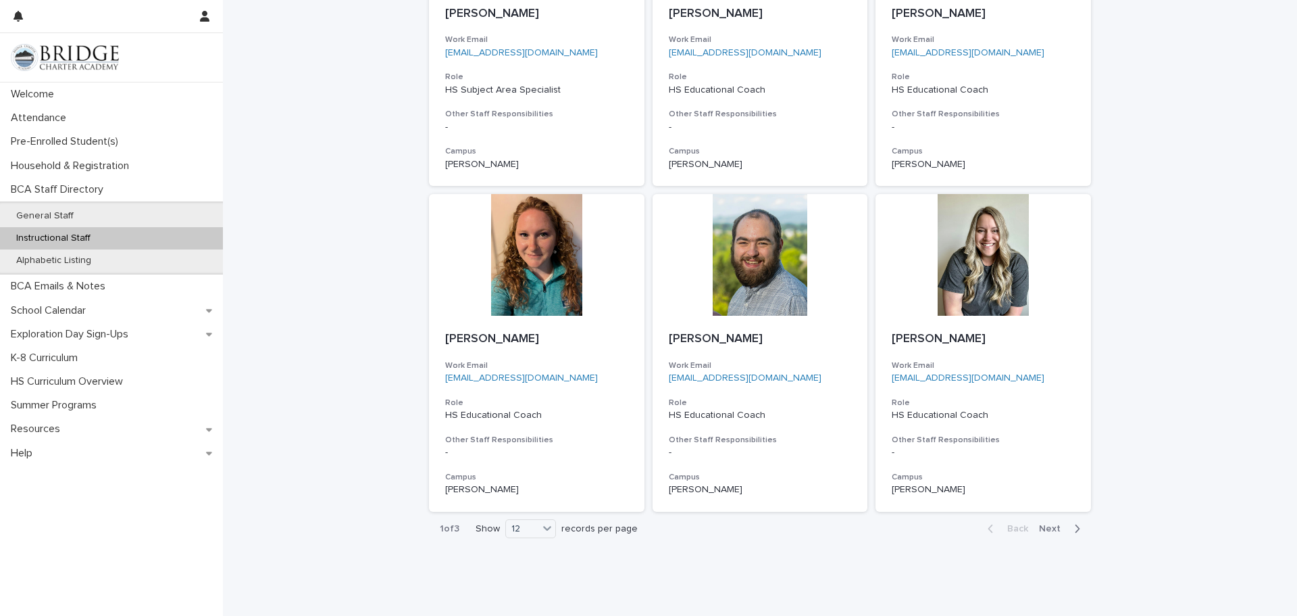
scroll to position [919, 0]
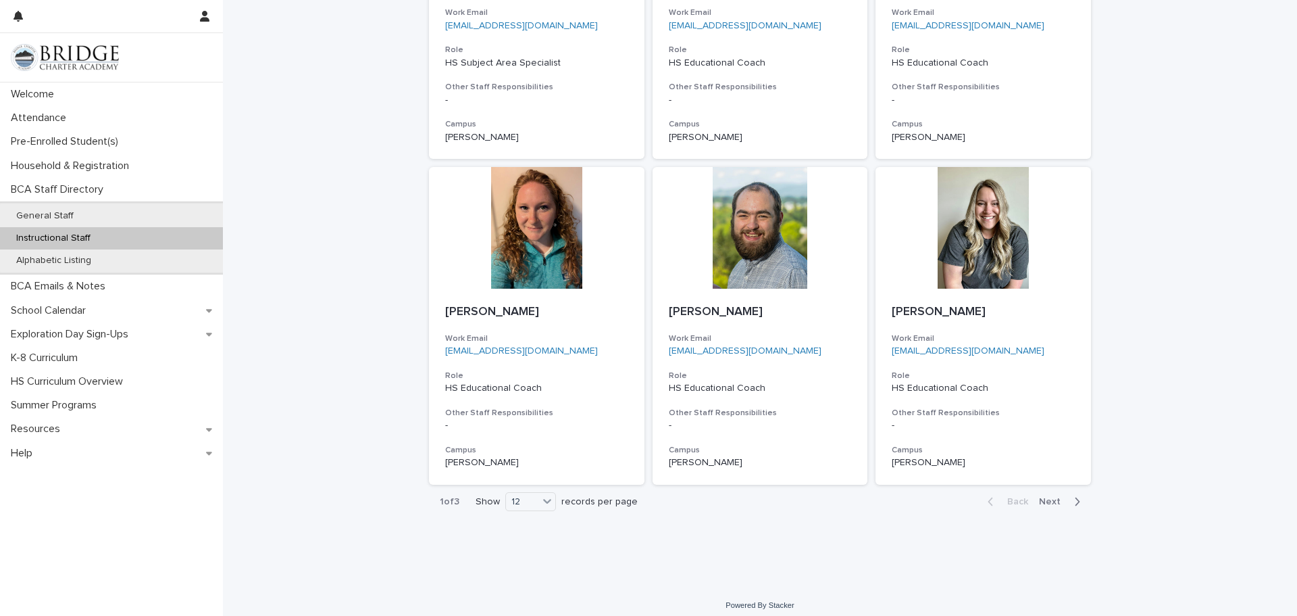
click at [1077, 499] on icon "button" at bounding box center [1077, 501] width 6 height 12
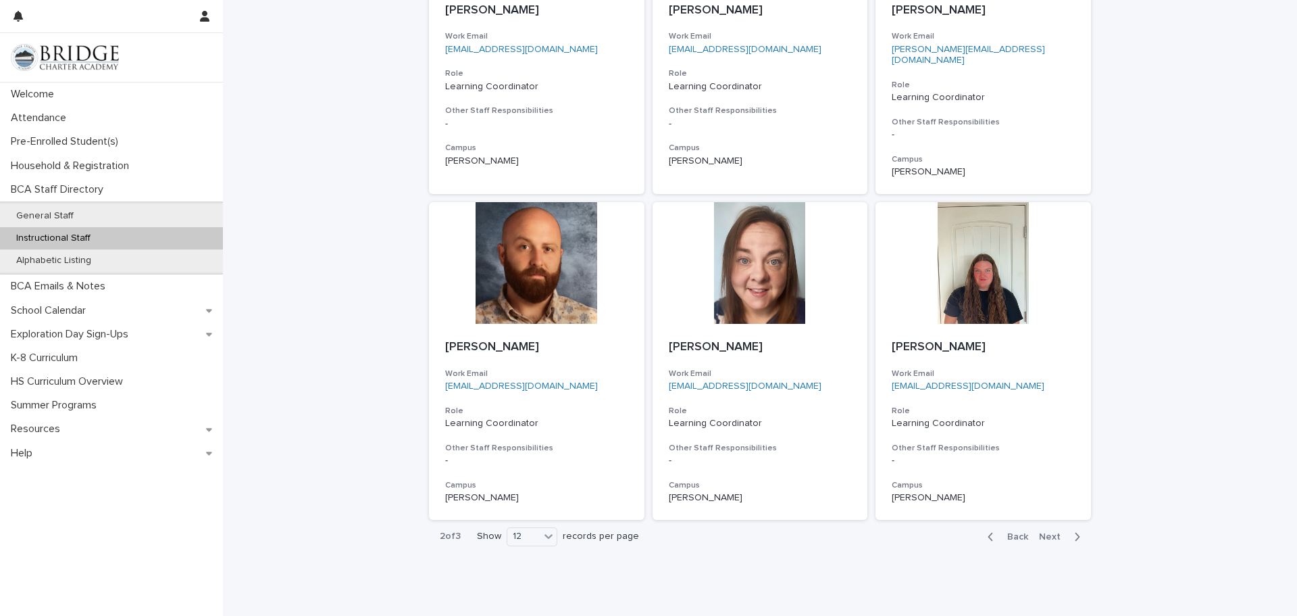
scroll to position [928, 0]
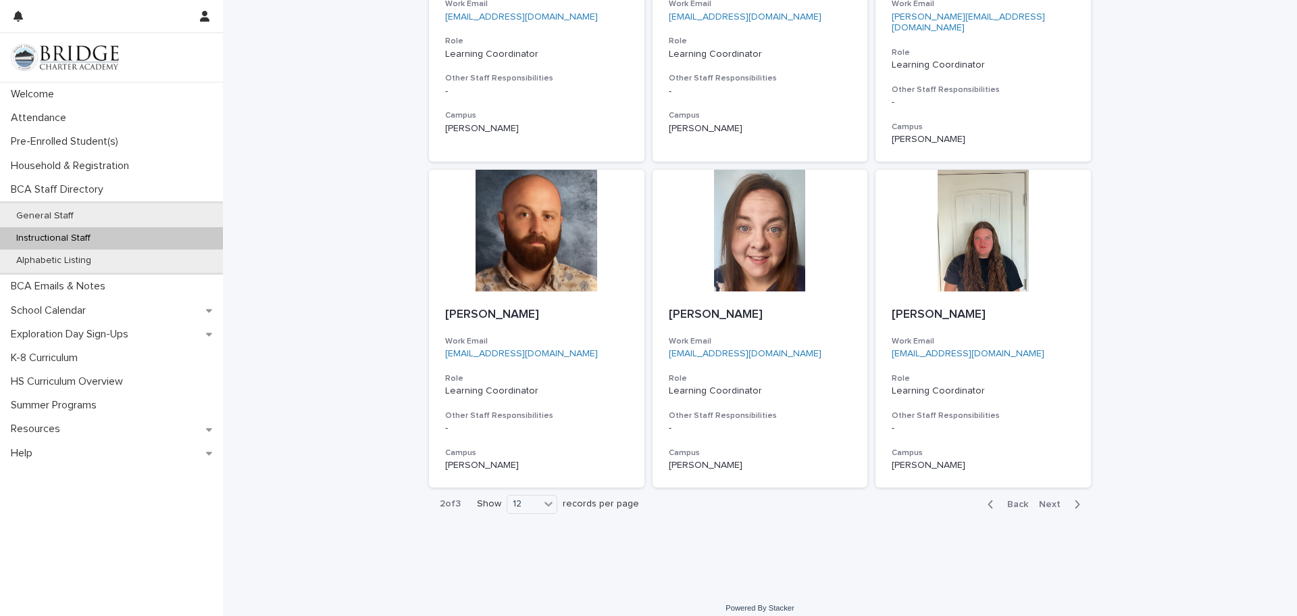
click at [1077, 500] on icon "button" at bounding box center [1078, 504] width 5 height 8
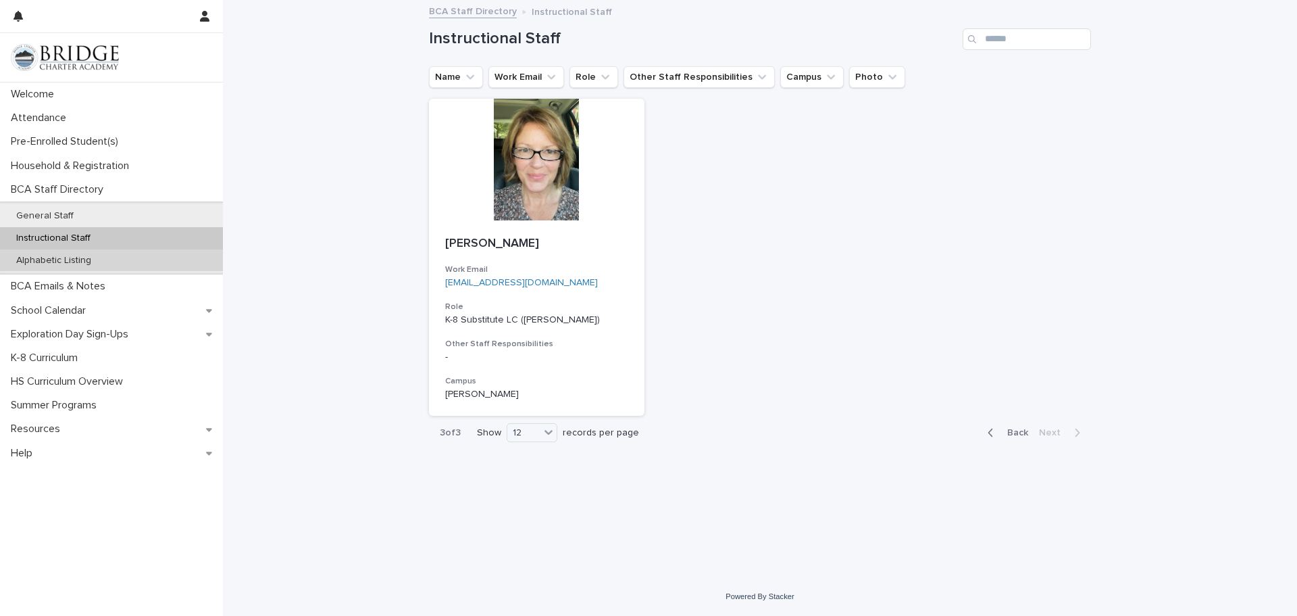
click at [119, 253] on div "Alphabetic Listing" at bounding box center [111, 260] width 223 height 22
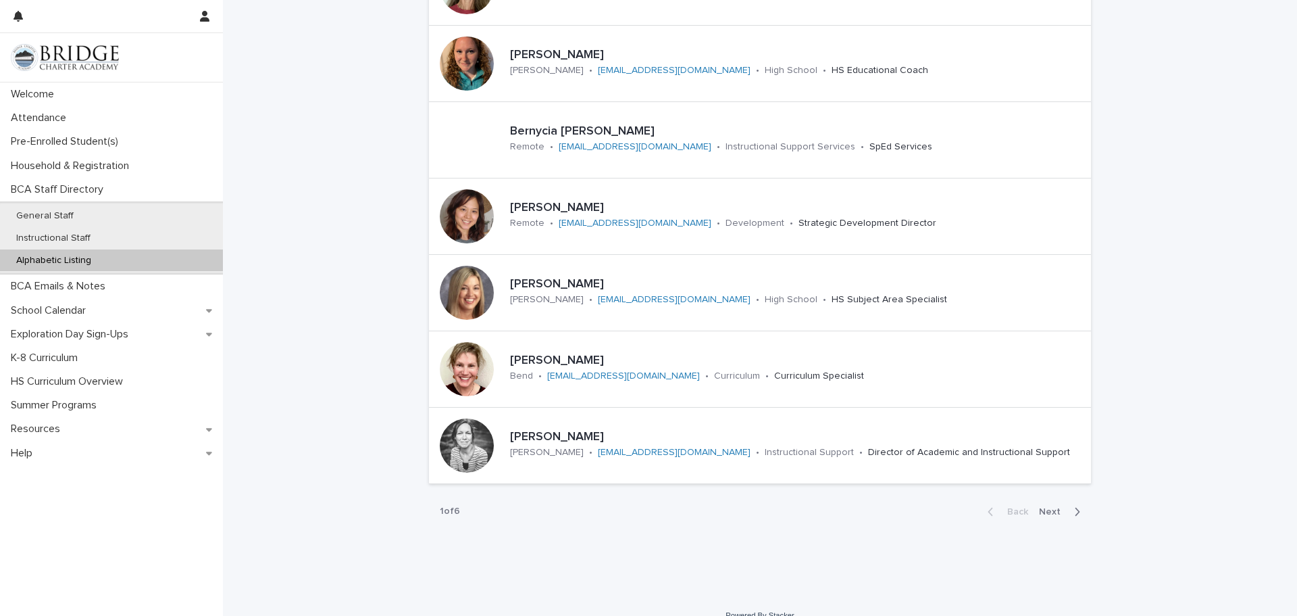
scroll to position [397, 0]
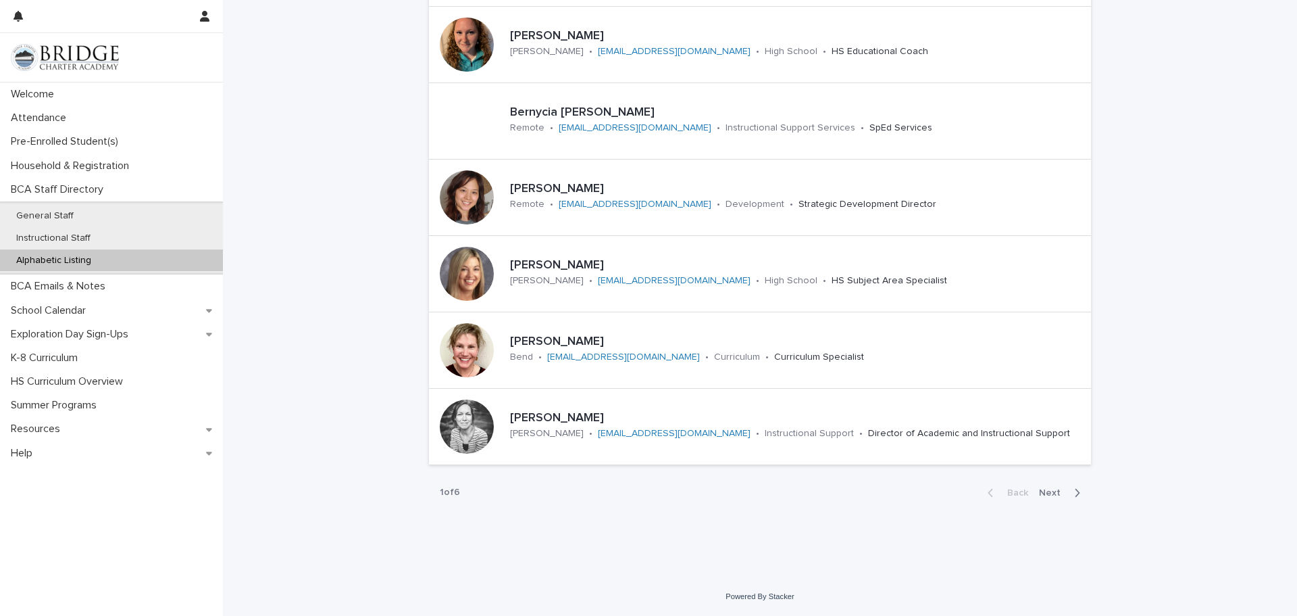
click at [1078, 493] on icon "button" at bounding box center [1078, 493] width 5 height 8
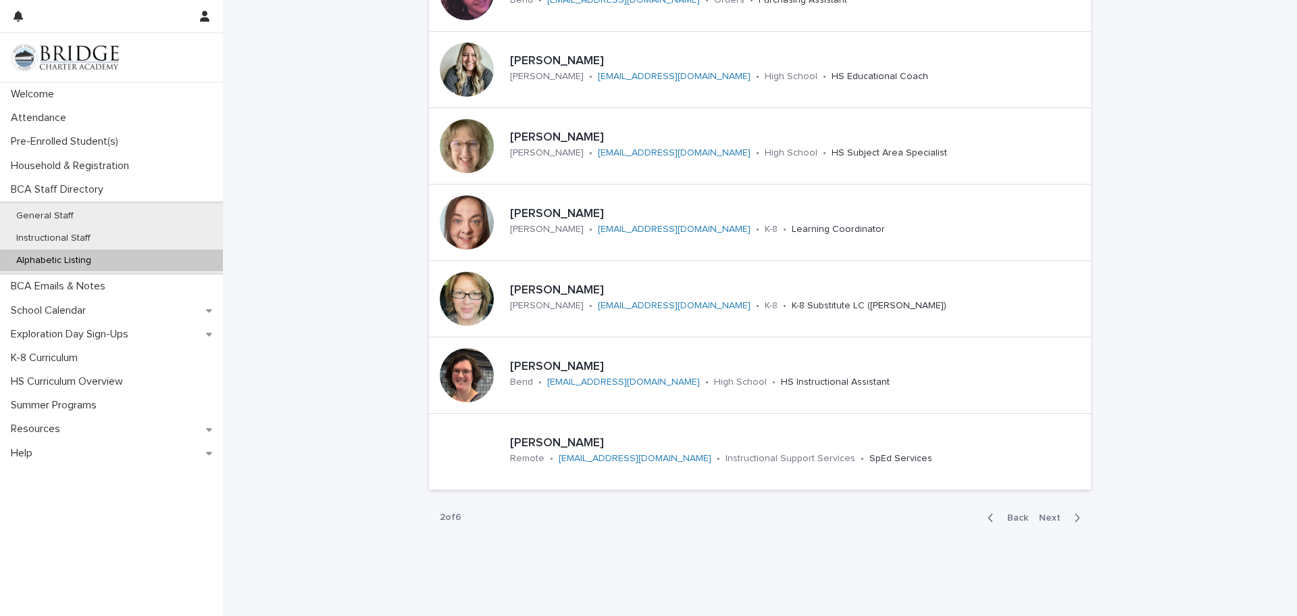
scroll to position [397, 0]
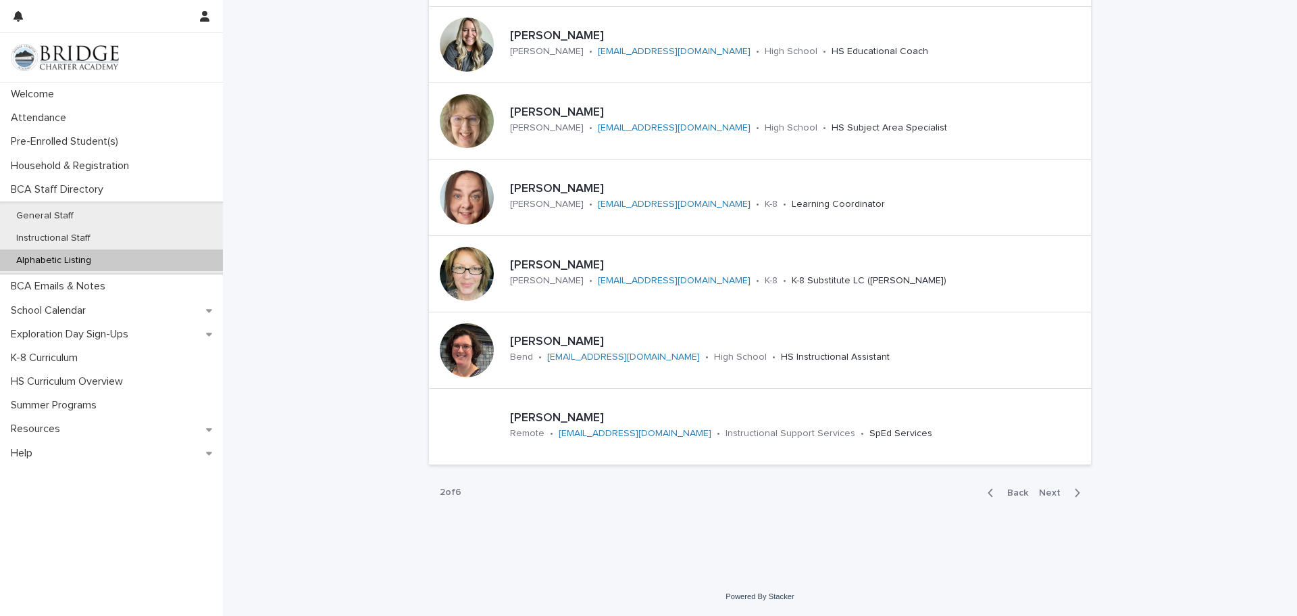
click at [1066, 494] on span "Next" at bounding box center [1054, 492] width 30 height 9
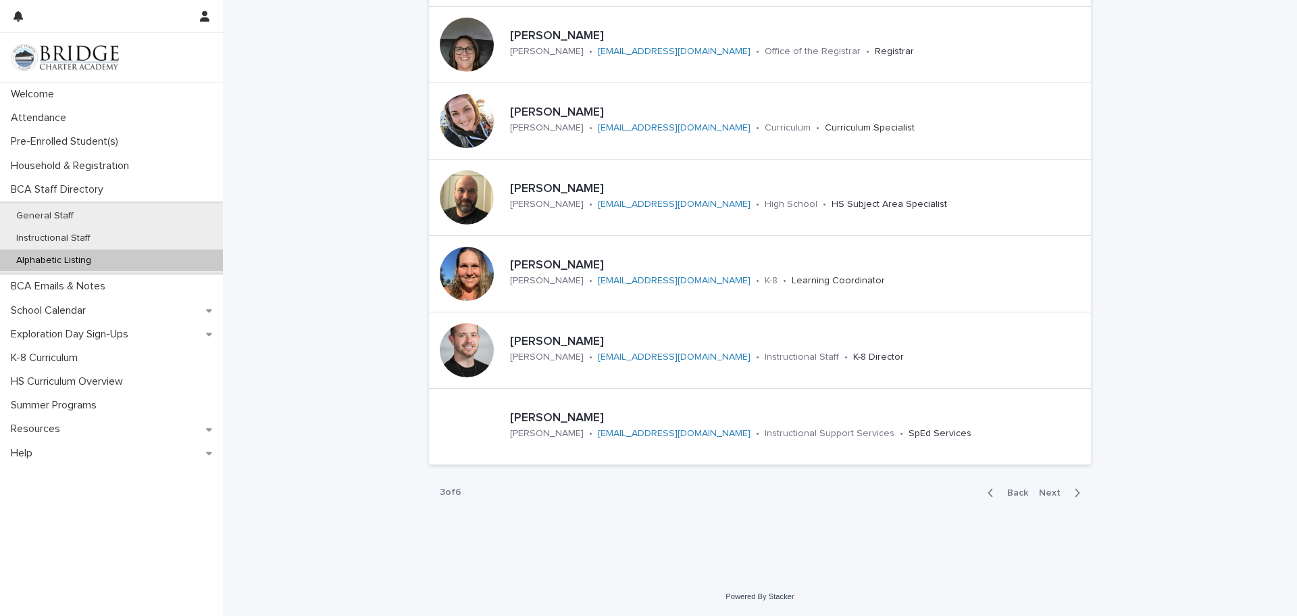
click at [1066, 491] on span "Next" at bounding box center [1054, 492] width 30 height 9
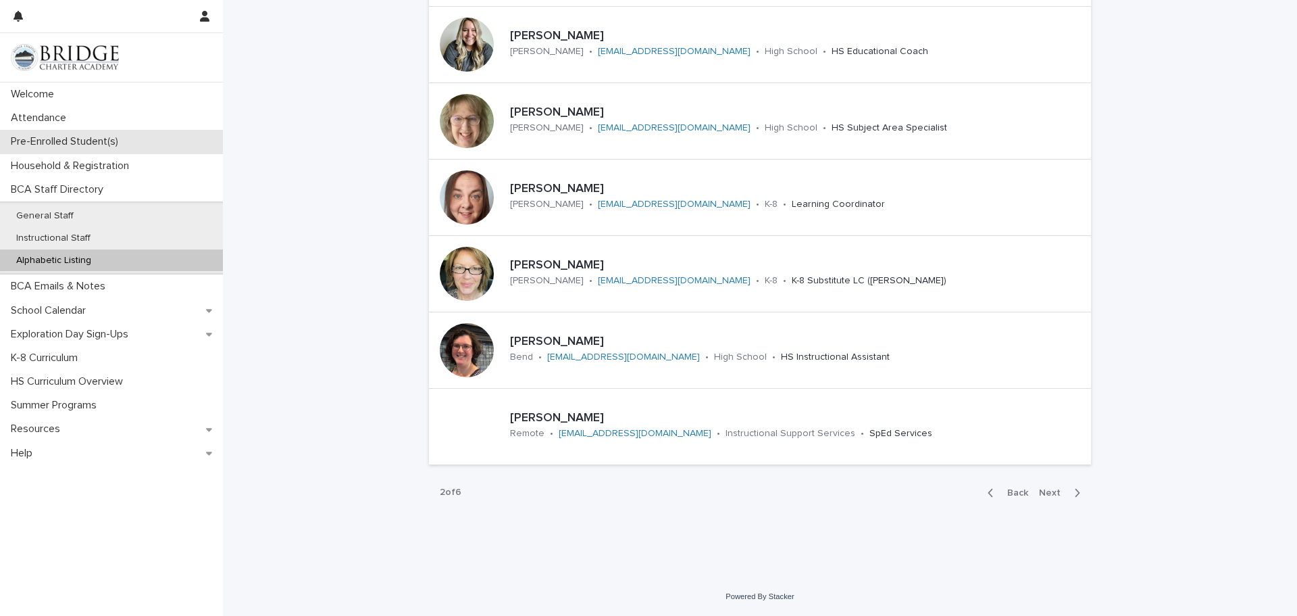
click at [73, 139] on p "Pre-Enrolled Student(s)" at bounding box center [67, 141] width 124 height 13
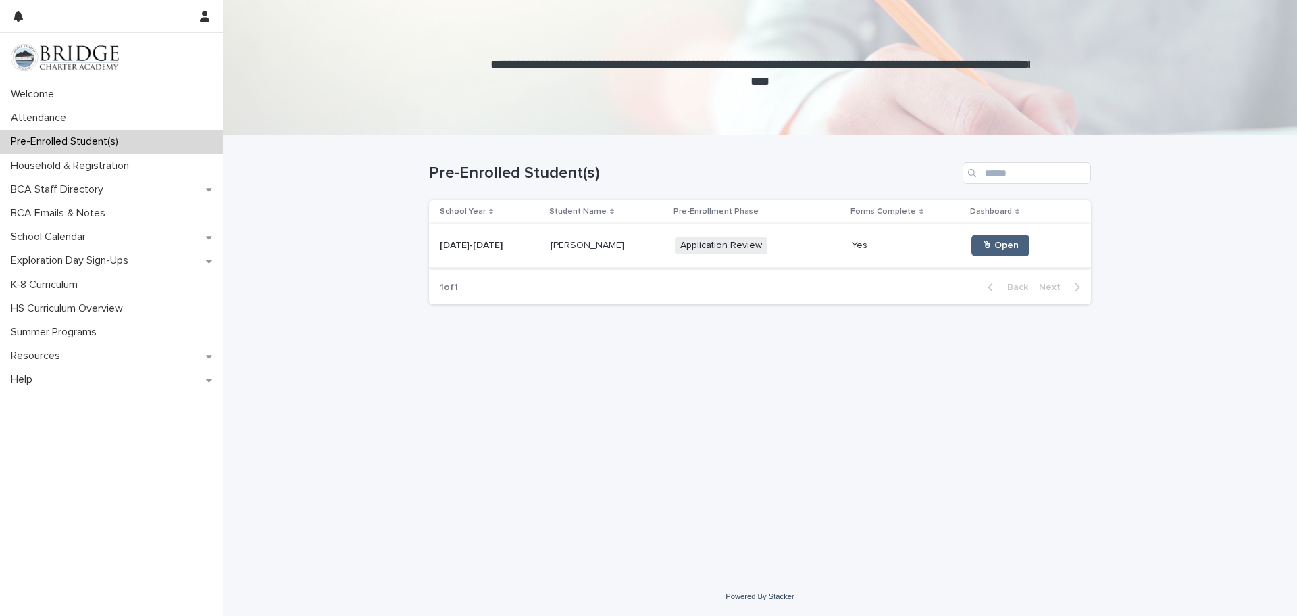
click at [987, 243] on span "🖱 Open" at bounding box center [1000, 245] width 36 height 9
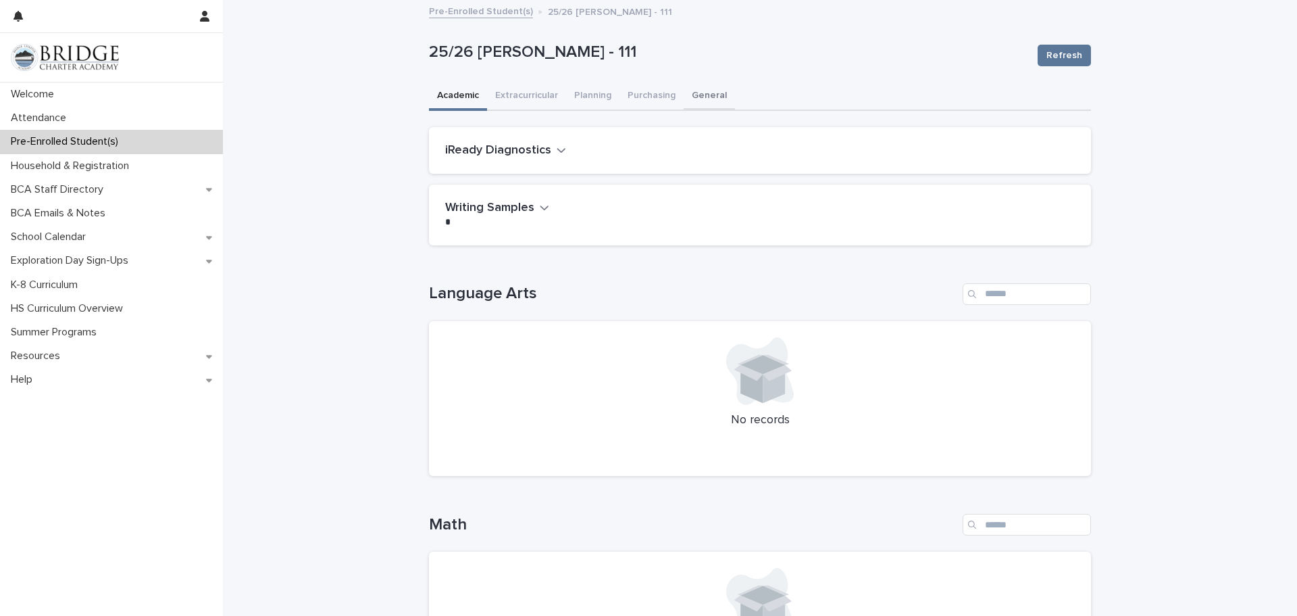
click at [714, 95] on button "General" at bounding box center [709, 96] width 51 height 28
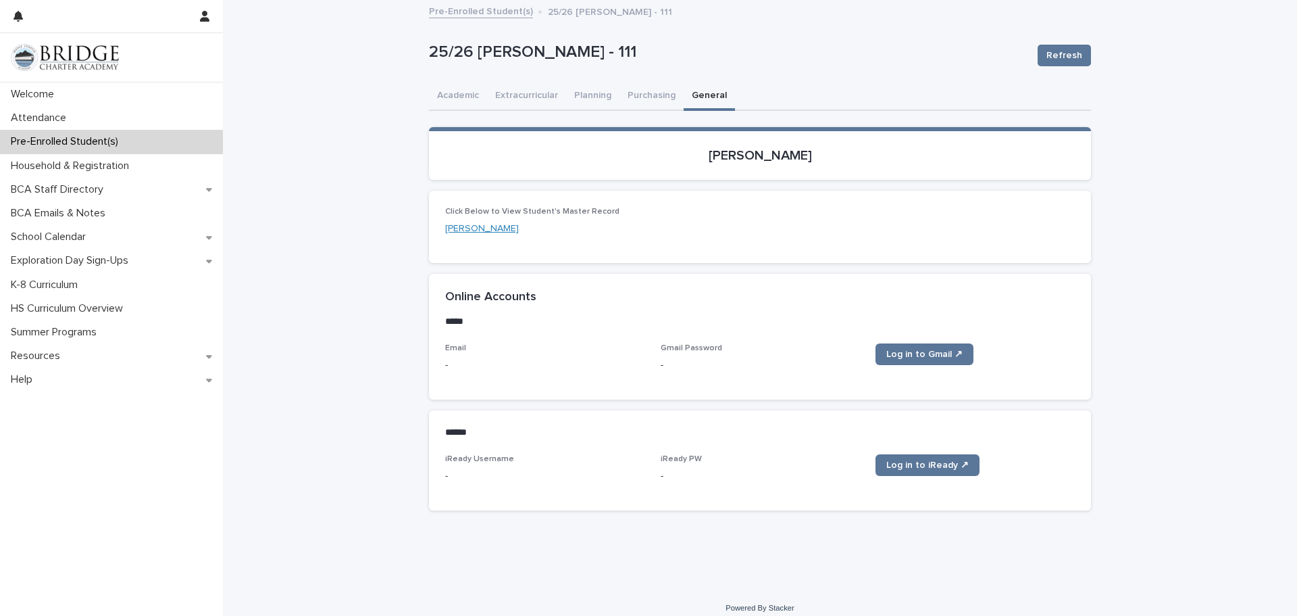
click at [483, 226] on link "[PERSON_NAME]" at bounding box center [482, 229] width 74 height 14
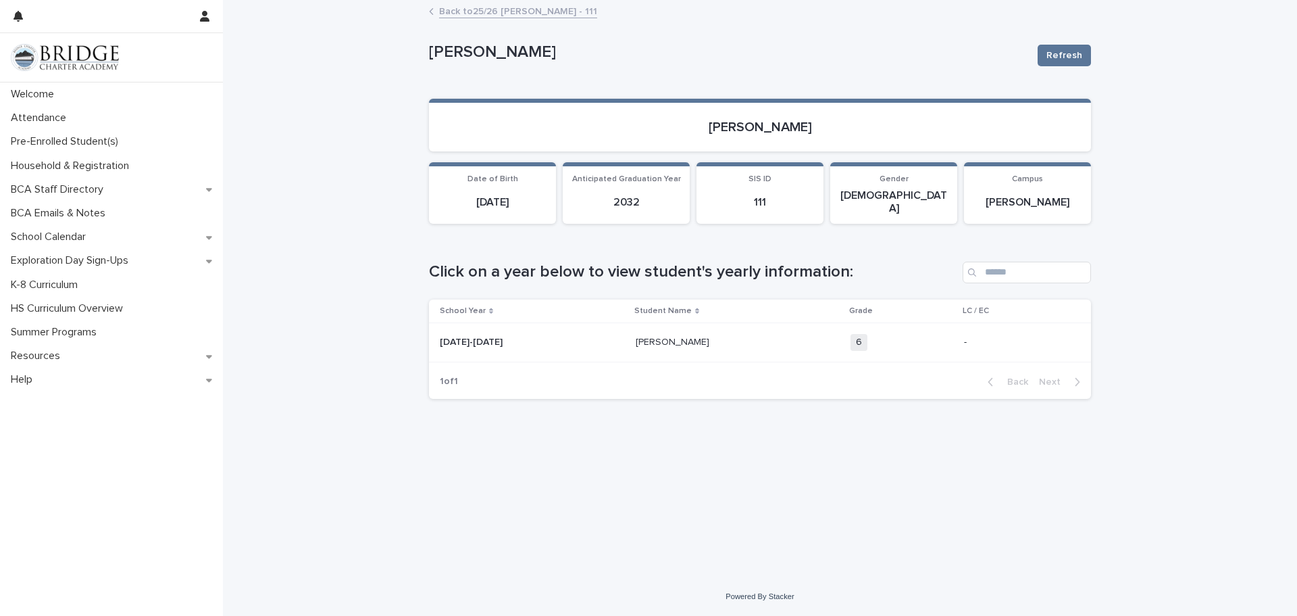
click at [551, 8] on link "Back to 25/26 [PERSON_NAME] - 111" at bounding box center [518, 11] width 158 height 16
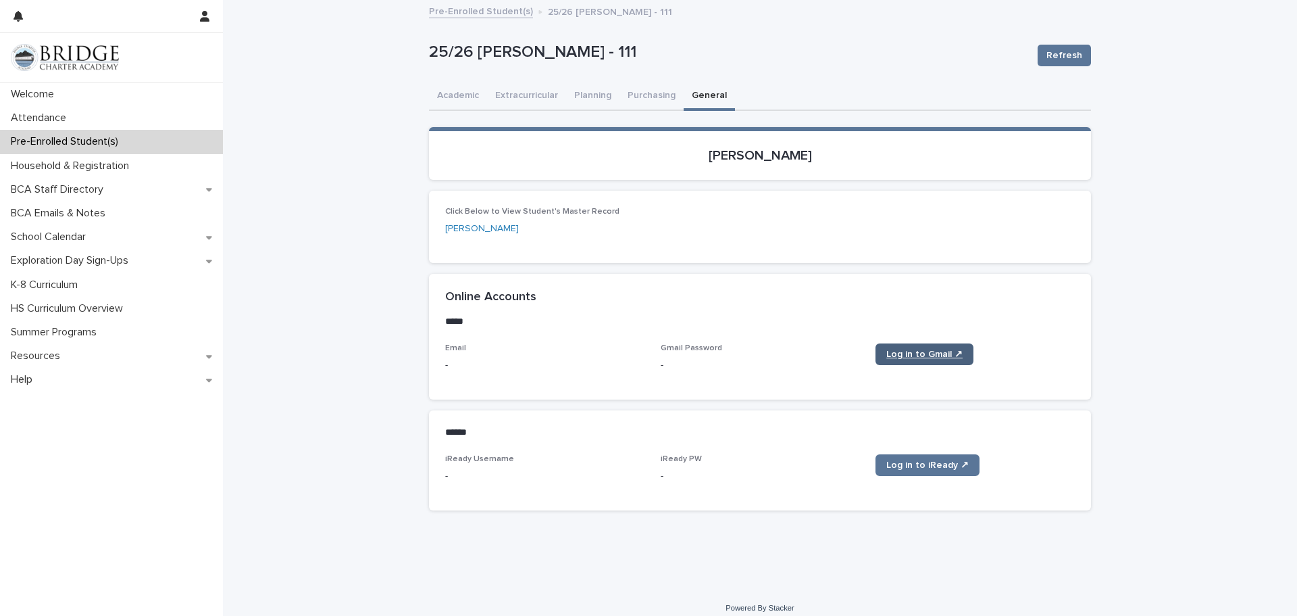
click at [932, 358] on span "Log in to Gmail ↗" at bounding box center [925, 353] width 76 height 9
click at [935, 463] on span "Log in to iReady ↗" at bounding box center [928, 464] width 82 height 9
click at [580, 97] on button "Planning" at bounding box center [592, 96] width 53 height 28
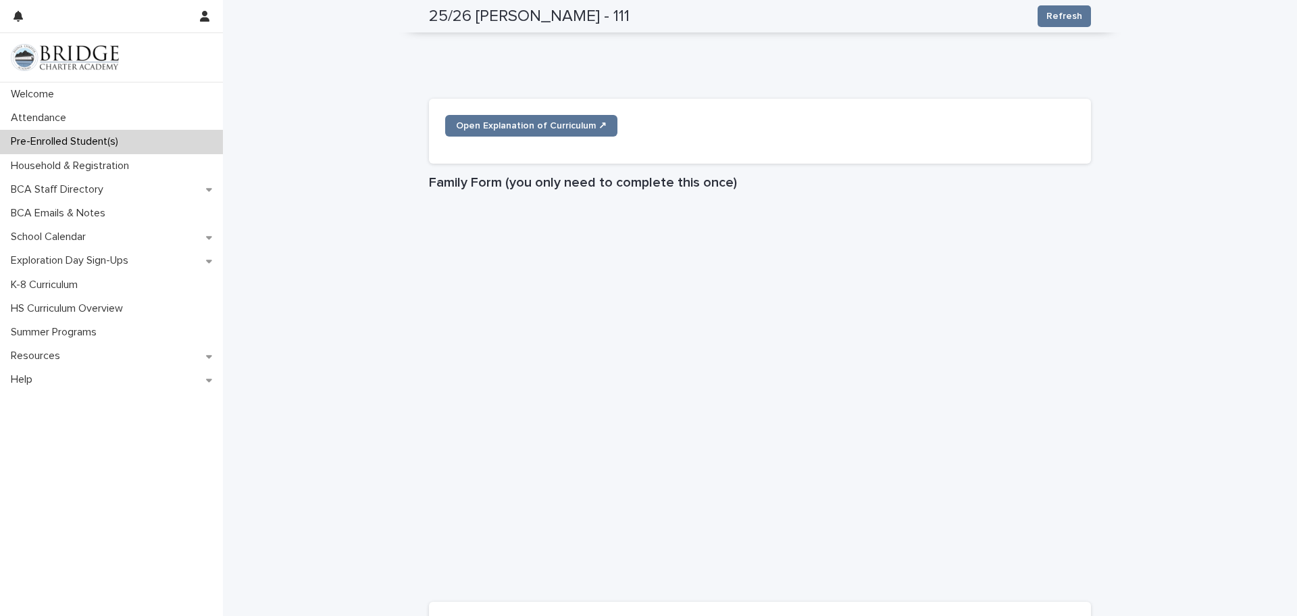
scroll to position [1334, 0]
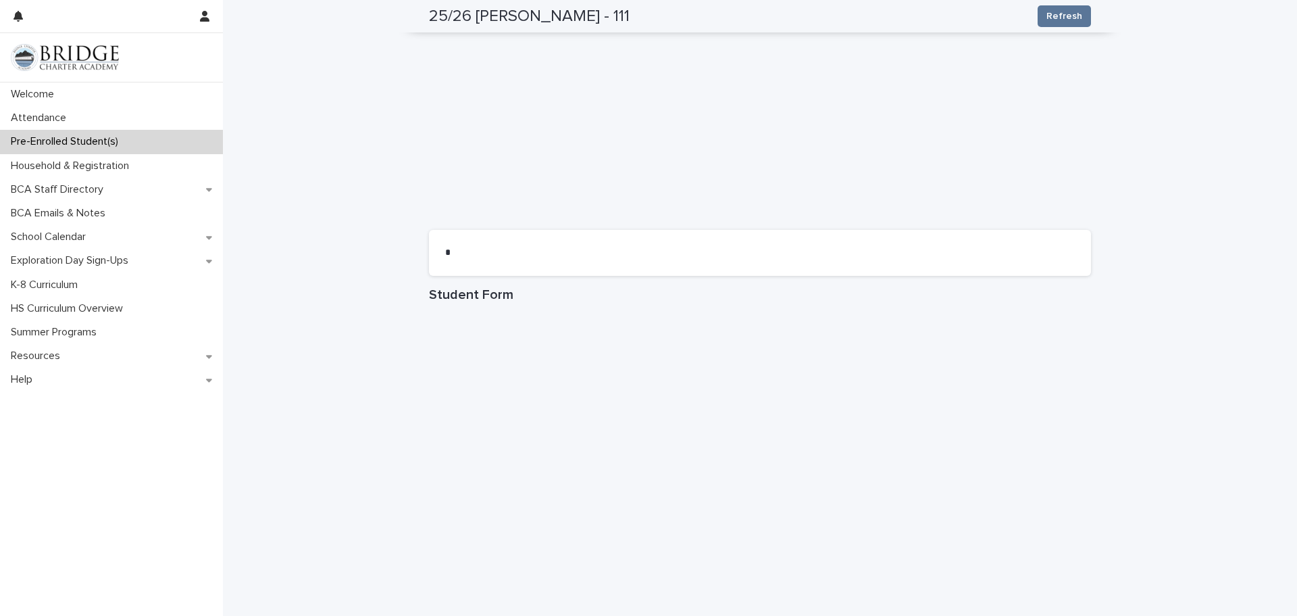
scroll to position [1195, 0]
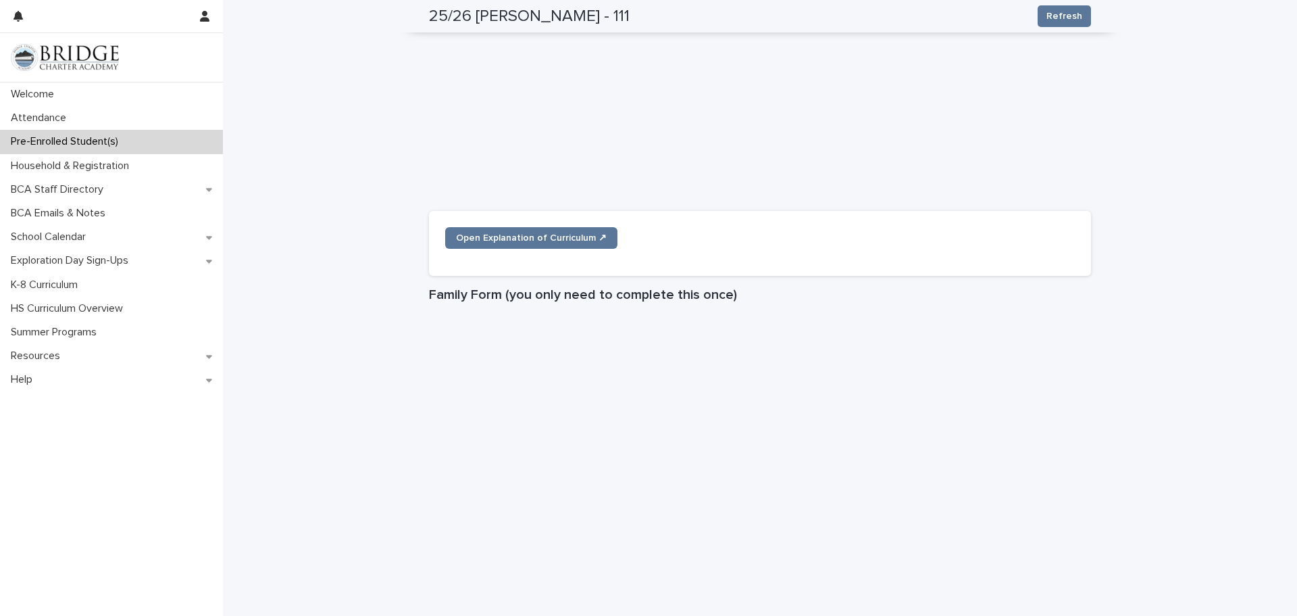
click at [1183, 198] on div "**********" at bounding box center [760, 36] width 1074 height 2458
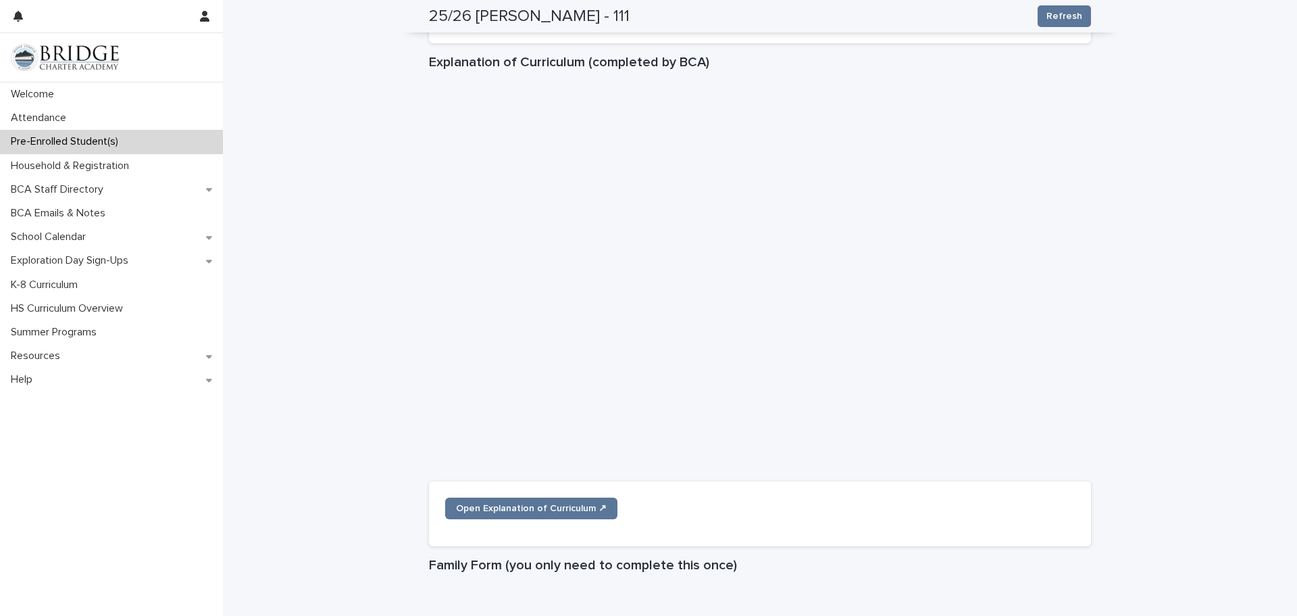
scroll to position [897, 0]
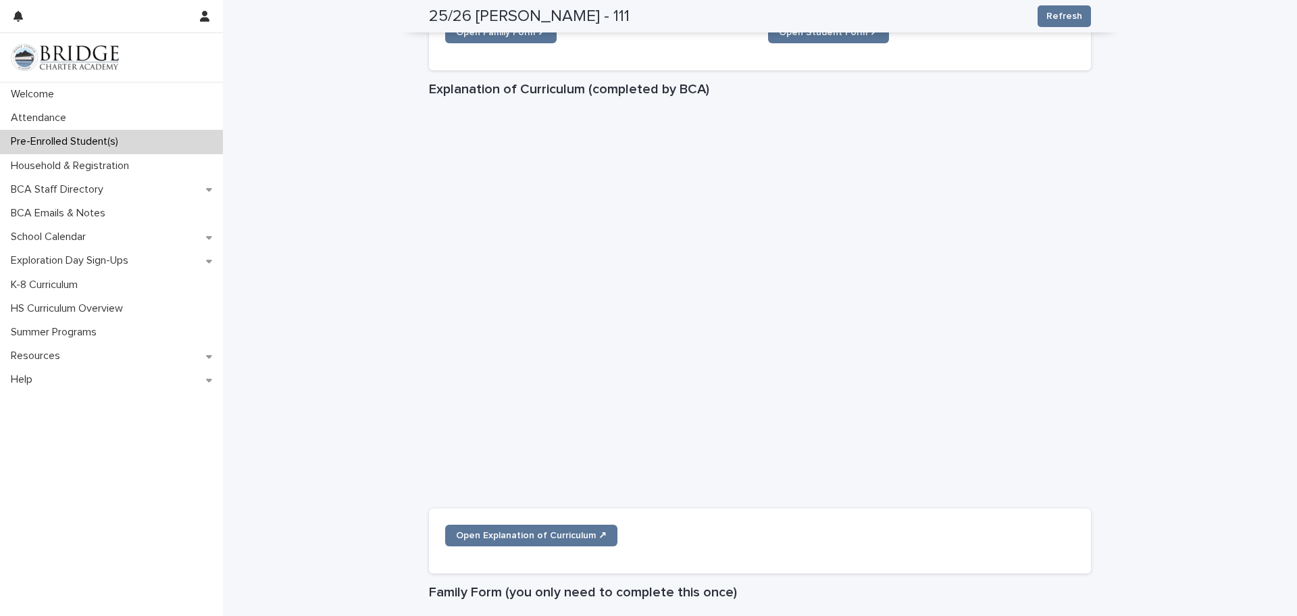
click at [93, 139] on p "Pre-Enrolled Student(s)" at bounding box center [67, 141] width 124 height 13
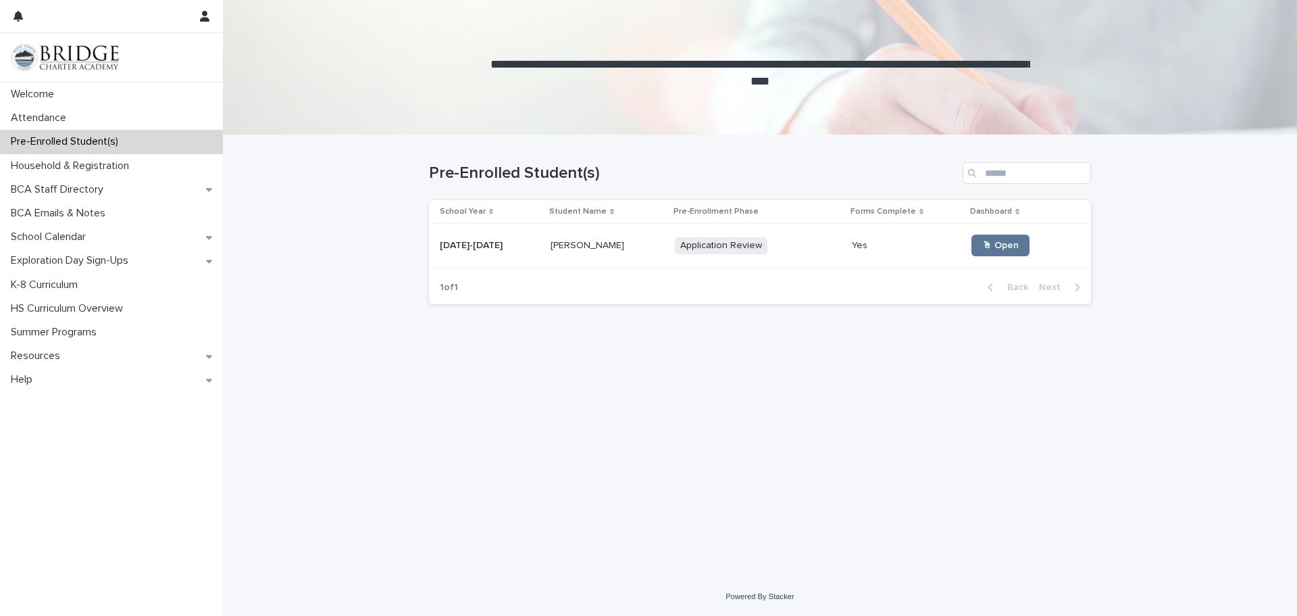
click at [709, 241] on span "Application Review" at bounding box center [721, 245] width 93 height 17
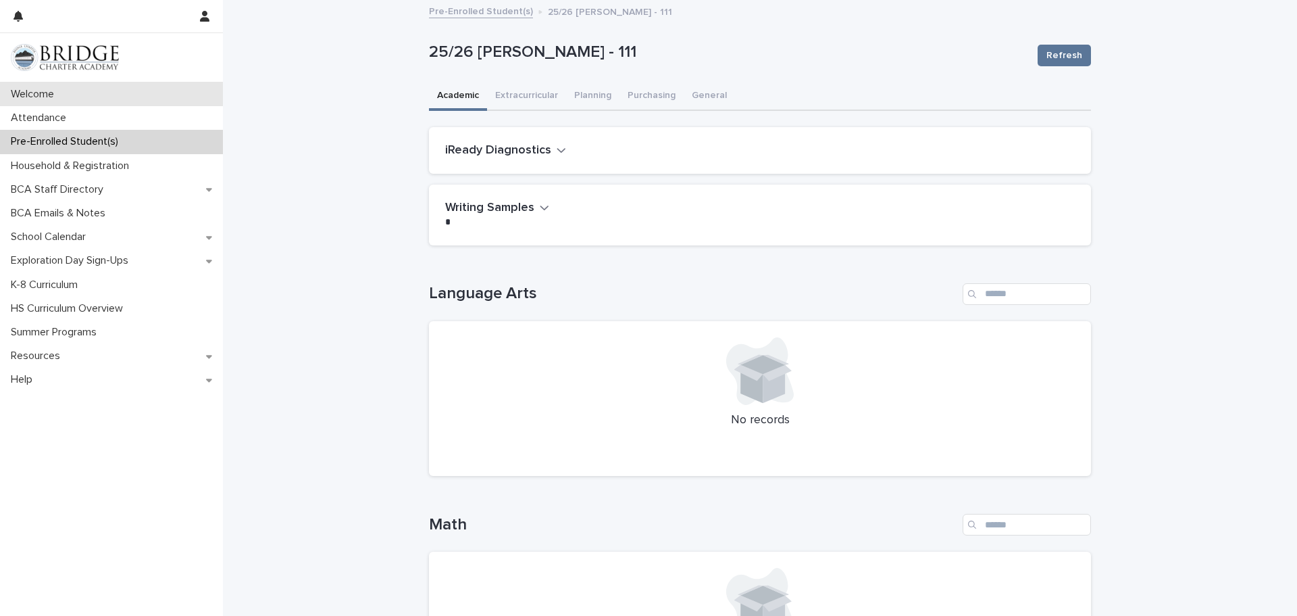
click at [36, 93] on p "Welcome" at bounding box center [34, 94] width 59 height 13
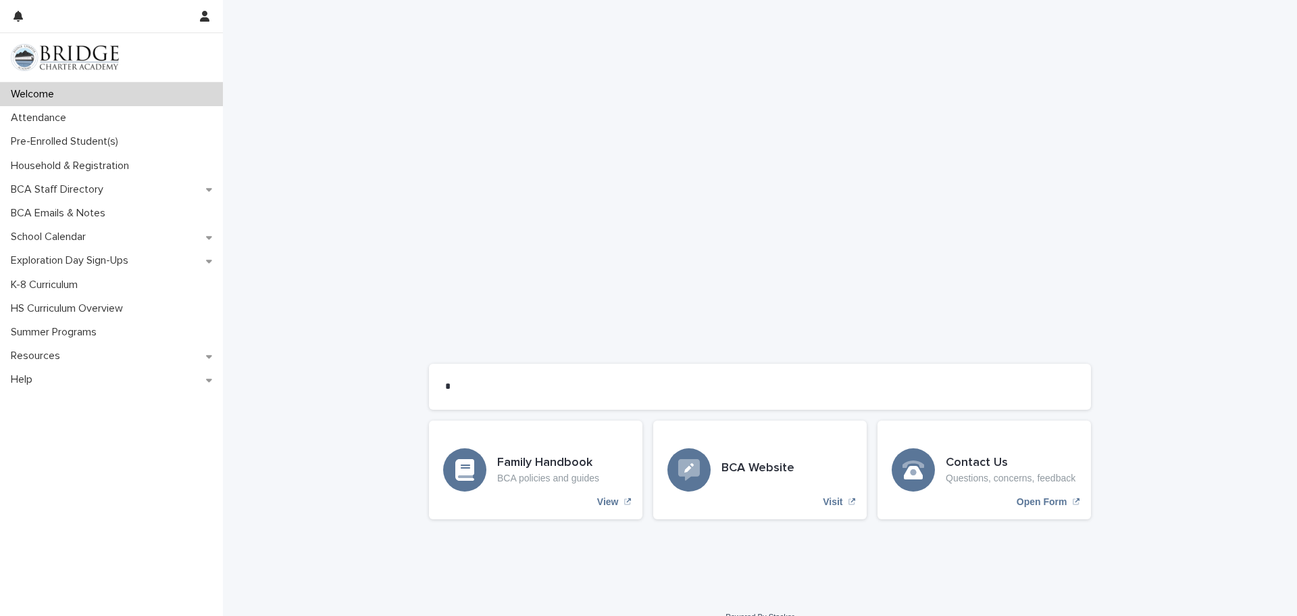
scroll to position [831, 0]
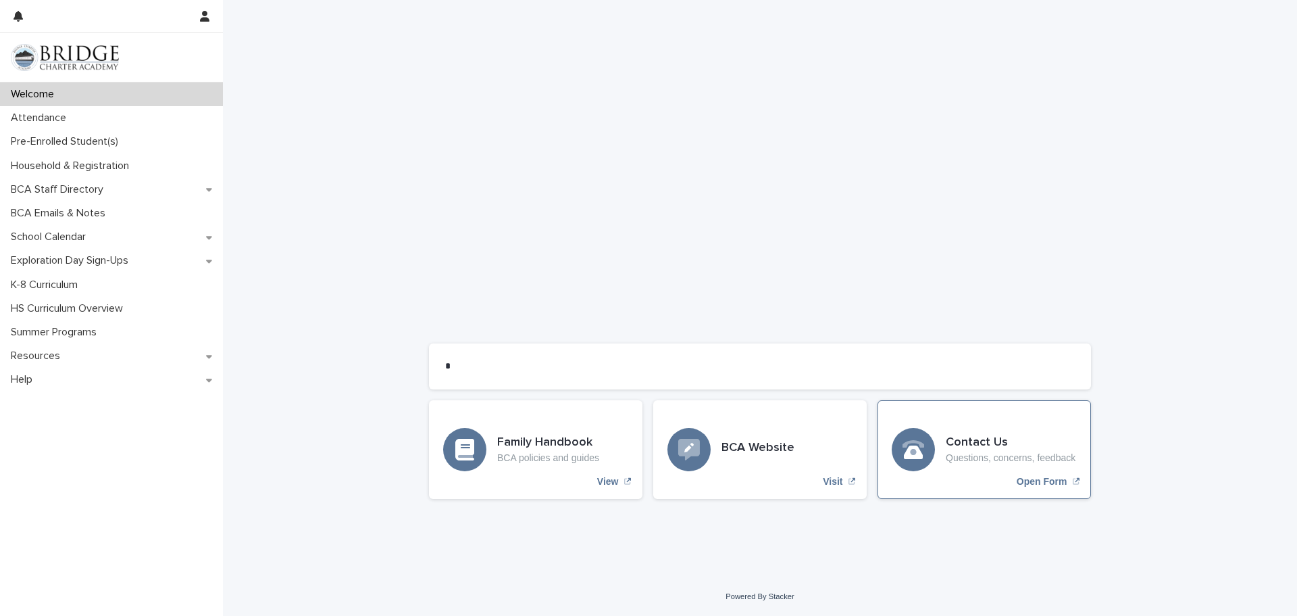
click at [914, 450] on icon "Open Form" at bounding box center [914, 447] width 22 height 15
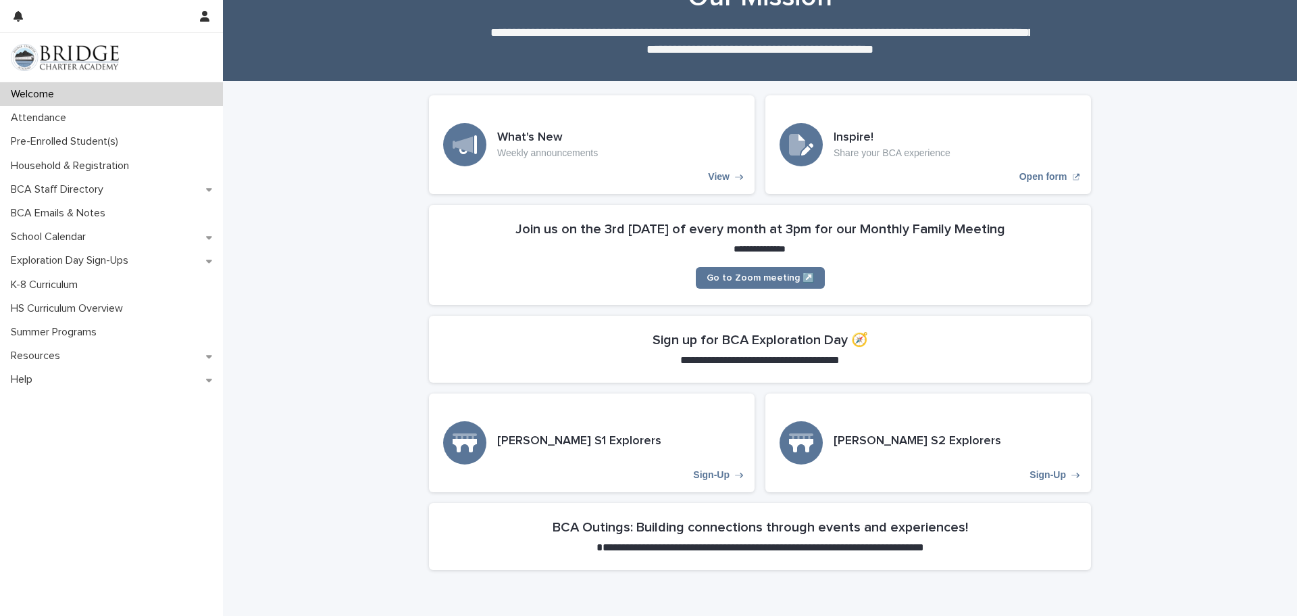
scroll to position [0, 0]
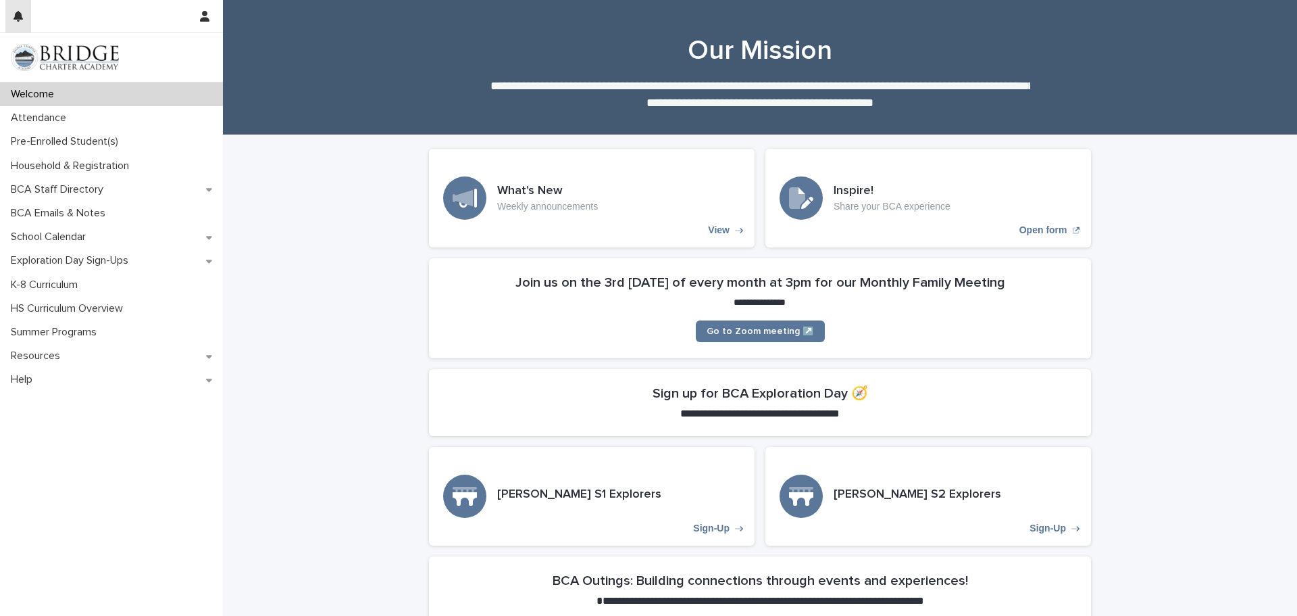
click at [17, 14] on icon "button" at bounding box center [18, 16] width 9 height 11
click at [206, 15] on icon "button" at bounding box center [204, 16] width 9 height 11
click at [178, 74] on div "Log Out" at bounding box center [165, 57] width 101 height 50
click at [203, 21] on icon "button" at bounding box center [204, 16] width 9 height 11
click at [143, 56] on p "Log Out" at bounding box center [165, 57] width 85 height 23
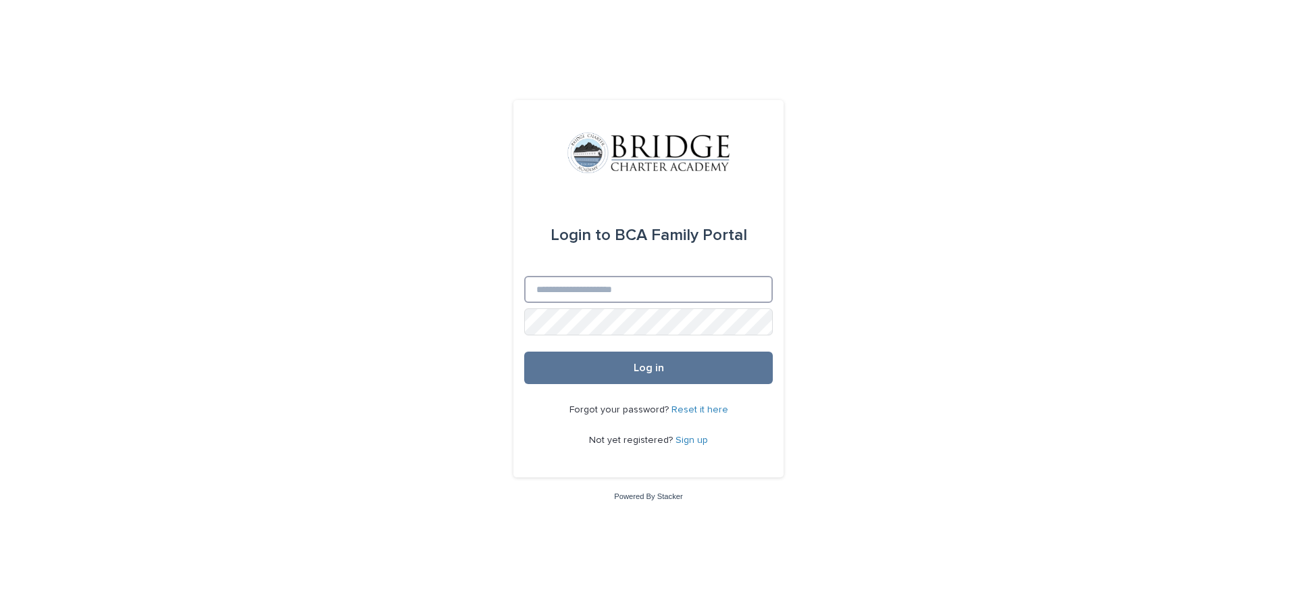
click at [640, 287] on input "Email" at bounding box center [648, 289] width 249 height 27
type input "**********"
click at [672, 372] on button "Log in" at bounding box center [648, 367] width 249 height 32
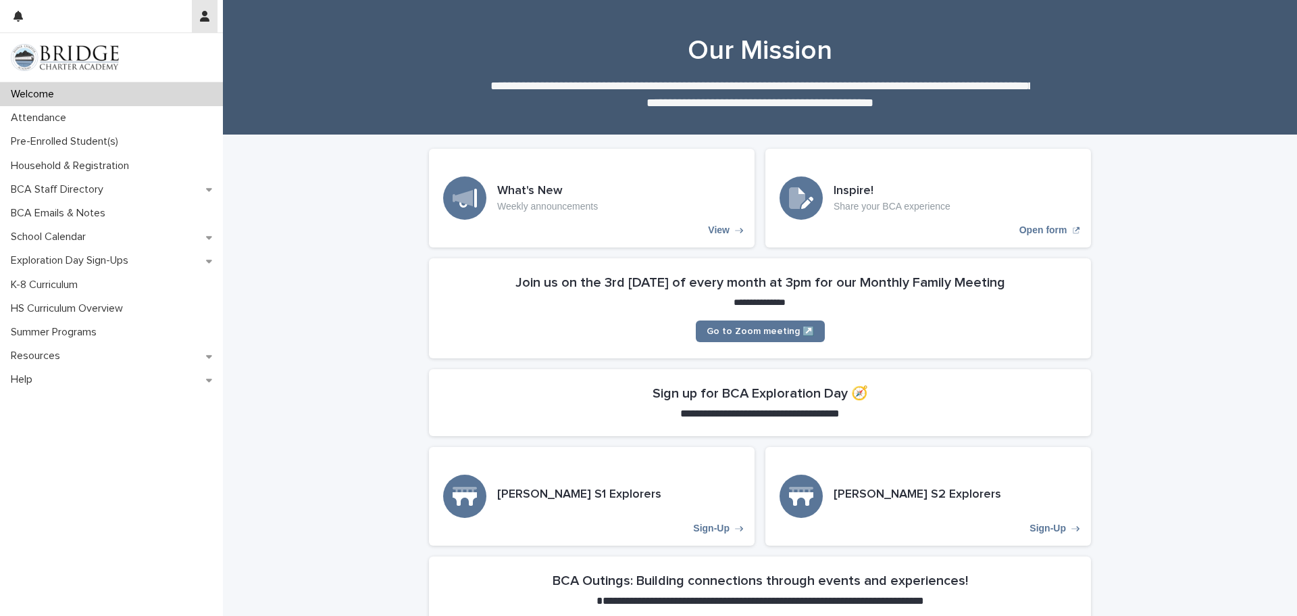
click at [206, 16] on icon "button" at bounding box center [204, 16] width 9 height 11
click at [155, 59] on p "Log Out" at bounding box center [165, 57] width 85 height 23
